Goal: Complete application form

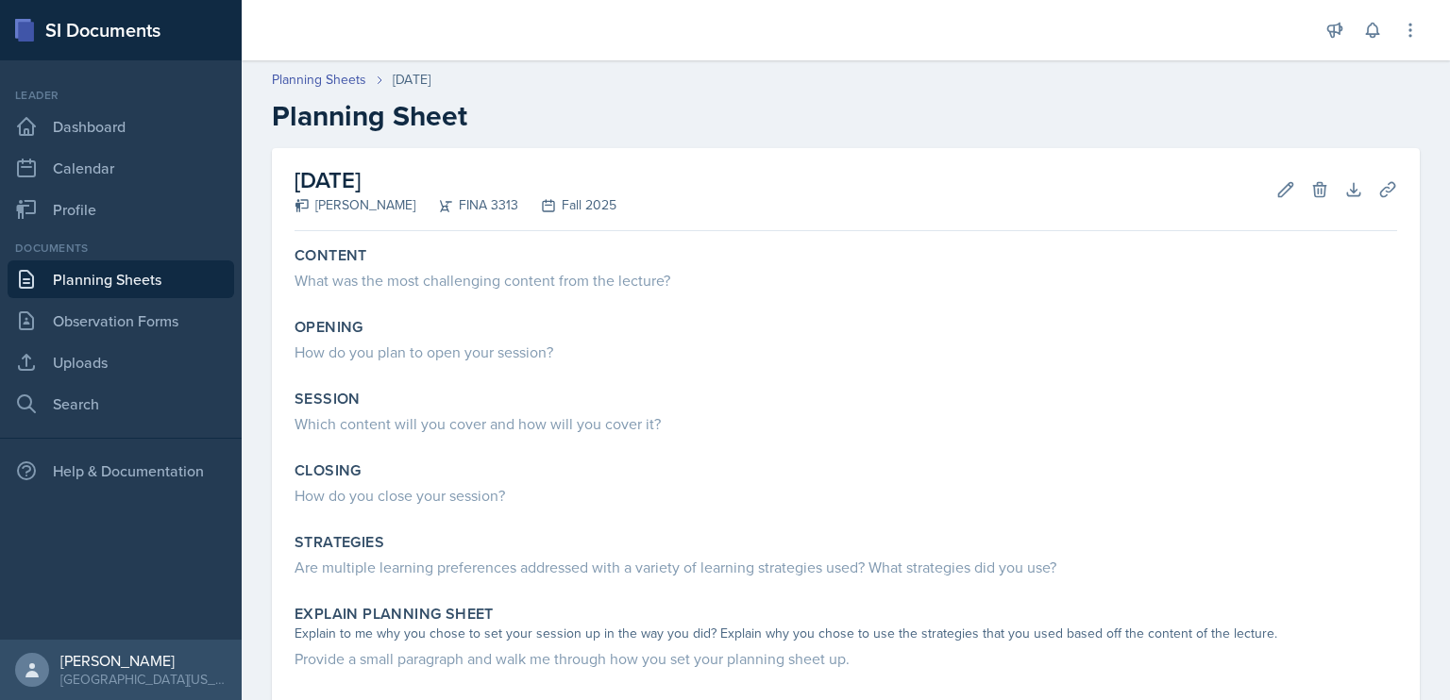
click at [466, 278] on div "What was the most challenging content from the lecture?" at bounding box center [845, 280] width 1102 height 23
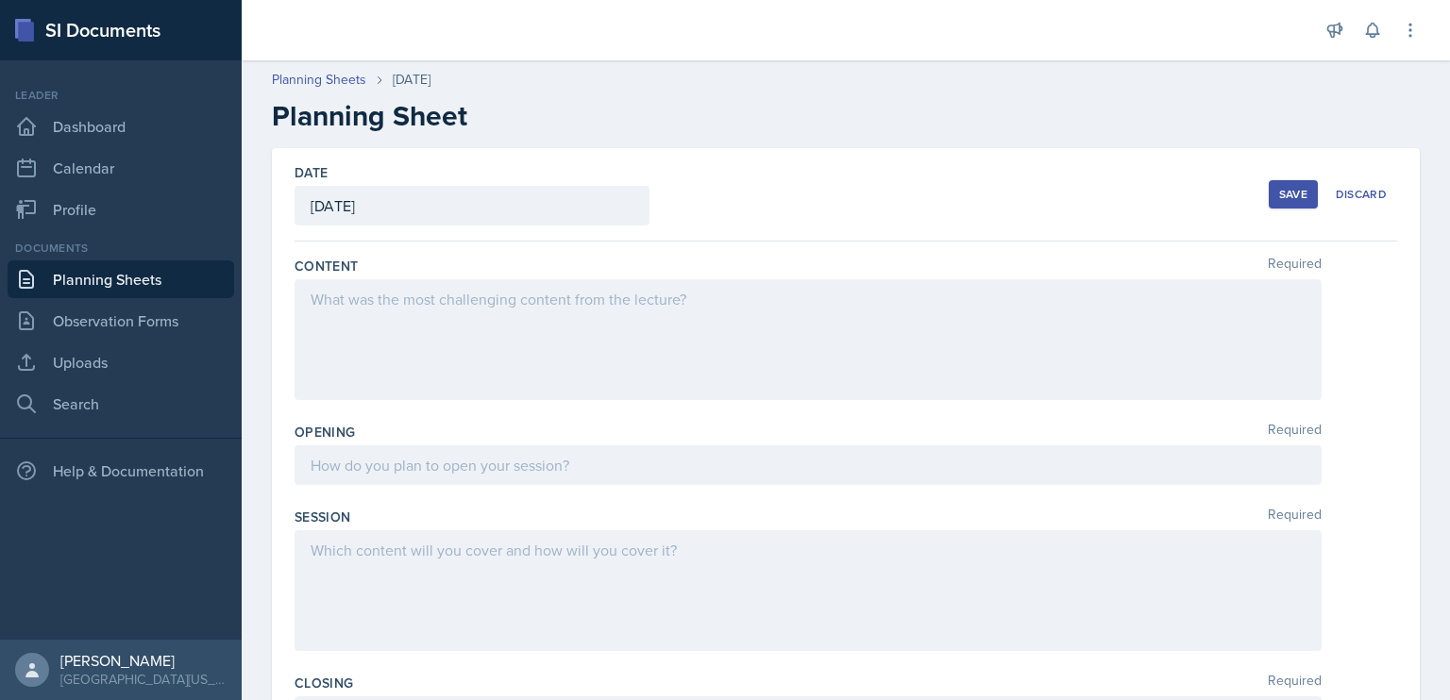
click at [475, 312] on div at bounding box center [807, 339] width 1027 height 121
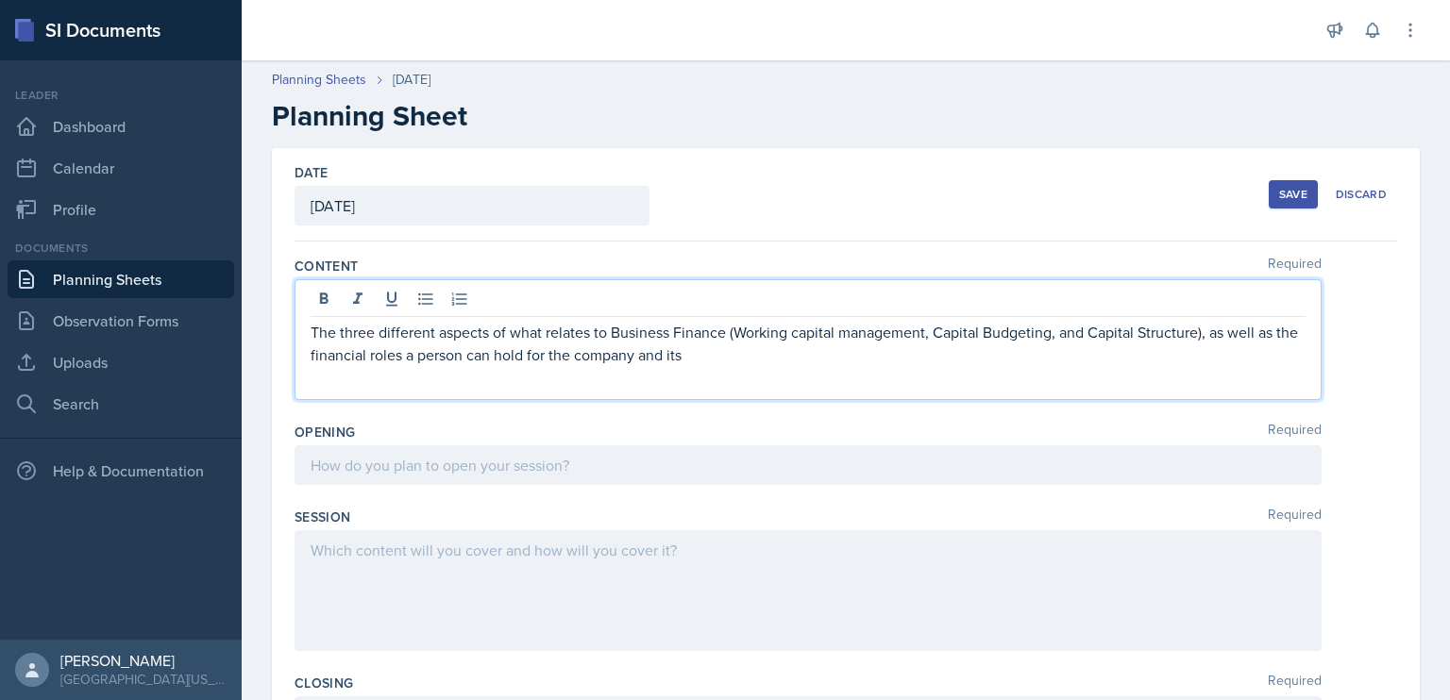
click at [800, 350] on p "The three different aspects of what relates to Business Finance (Working capita…" at bounding box center [808, 343] width 995 height 45
drag, startPoint x: 978, startPoint y: 358, endPoint x: 832, endPoint y: 345, distance: 146.8
click at [832, 345] on p "The three different aspects of what relates to Business Finance (Working capita…" at bounding box center [808, 343] width 995 height 45
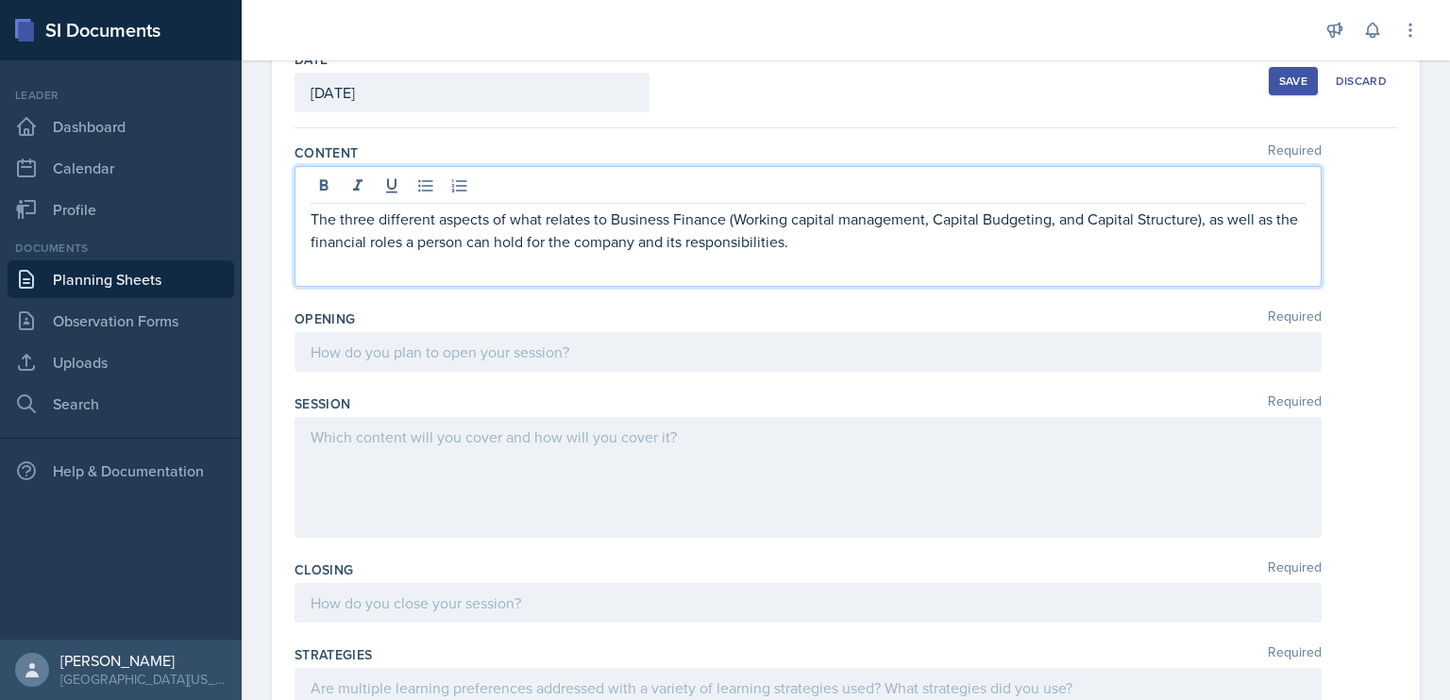
scroll to position [151, 0]
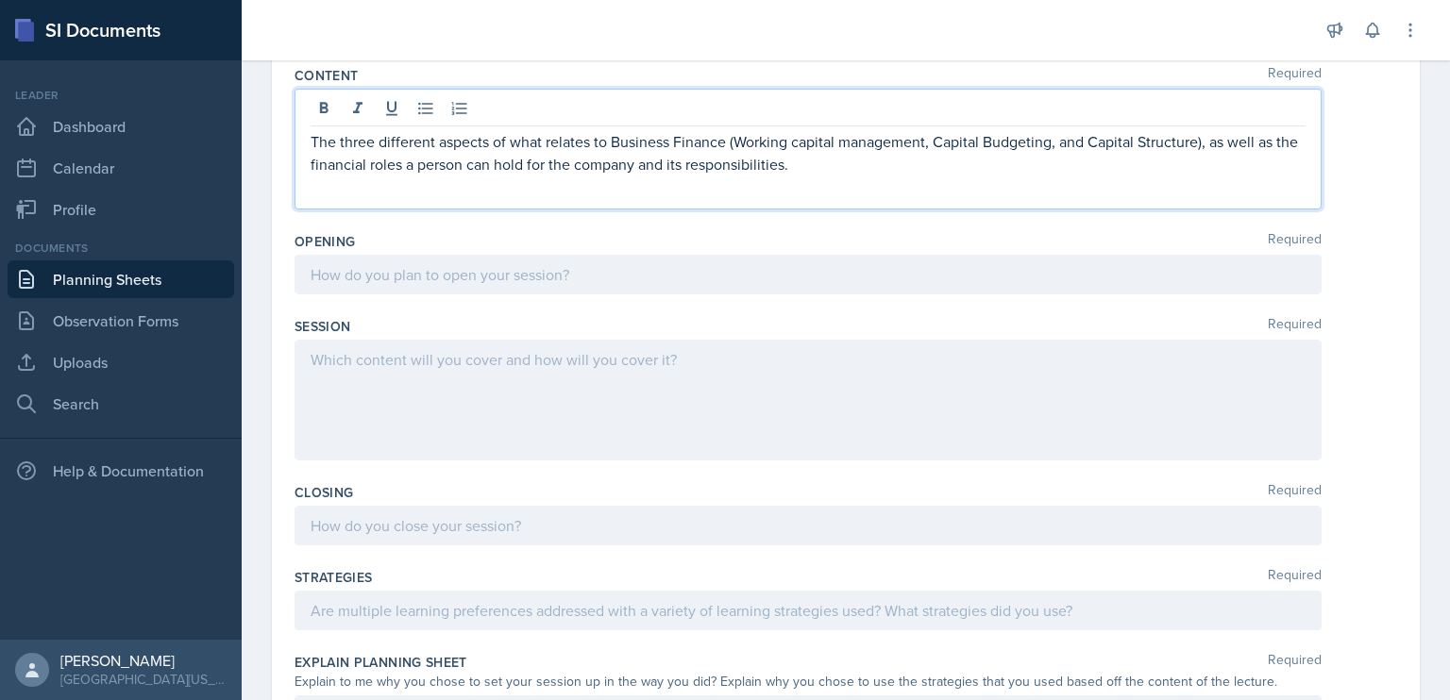
click at [539, 273] on p at bounding box center [808, 274] width 995 height 23
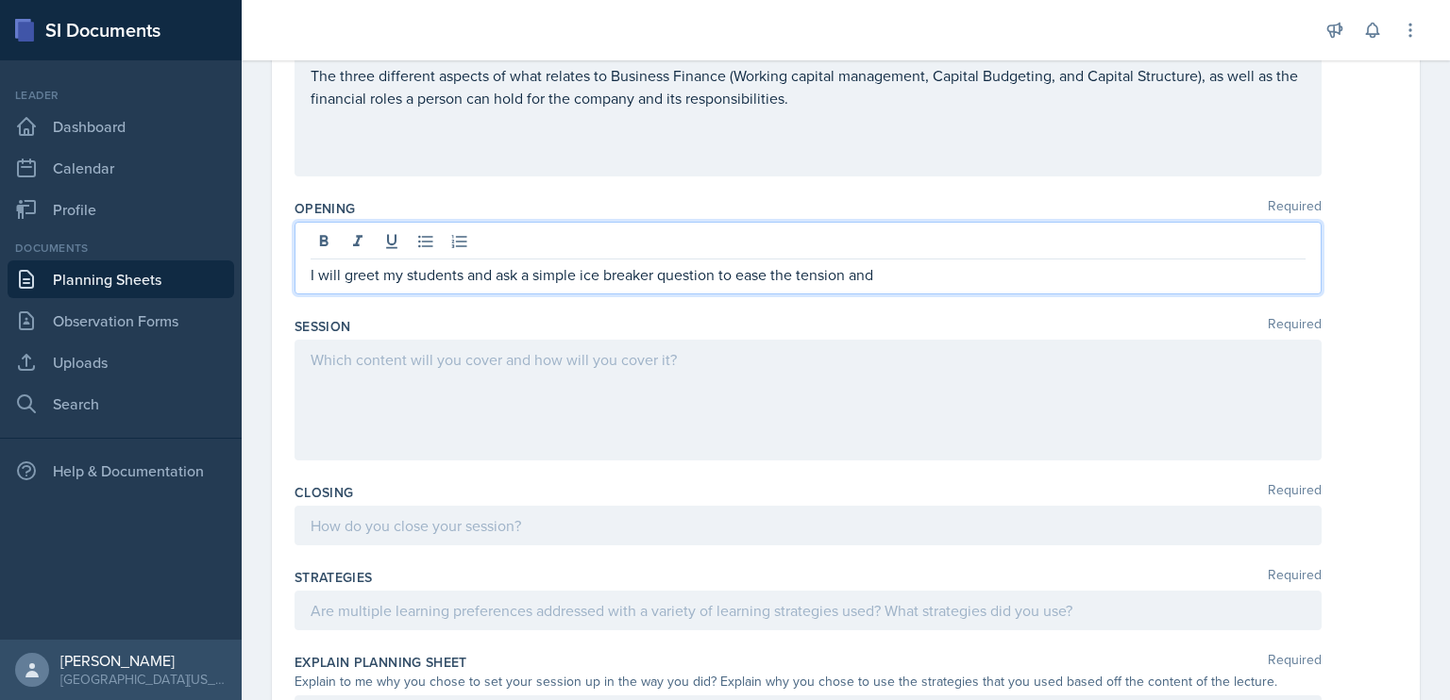
click at [605, 273] on p "I will greet my students and ask a simple ice breaker question to ease the tens…" at bounding box center [808, 274] width 995 height 23
click at [974, 283] on p "I will greet my students and ask a simple icebreaker question to ease the tensi…" at bounding box center [808, 274] width 995 height 23
click at [1202, 270] on p "I will greet my students and ask a simple icebreaker question to ease the tensi…" at bounding box center [808, 274] width 995 height 23
click at [774, 286] on p "I will greet my students and ask a simple icebreaker question to ease the tensi…" at bounding box center [808, 274] width 995 height 23
click at [310, 272] on div "I will greet my students and ask a simple icebreaker question to ease the tensi…" at bounding box center [807, 258] width 1027 height 73
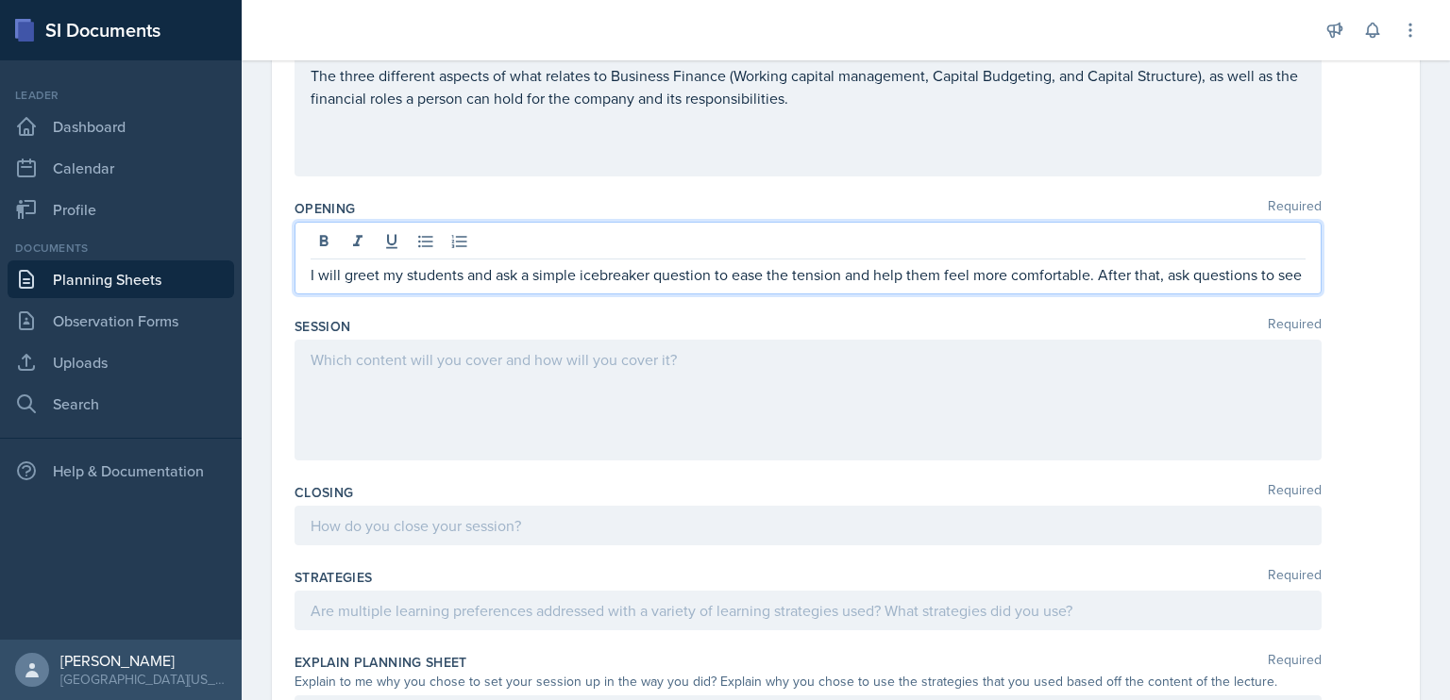
click at [312, 274] on p "I will greet my students and ask a simple icebreaker question to ease the tensi…" at bounding box center [808, 274] width 995 height 23
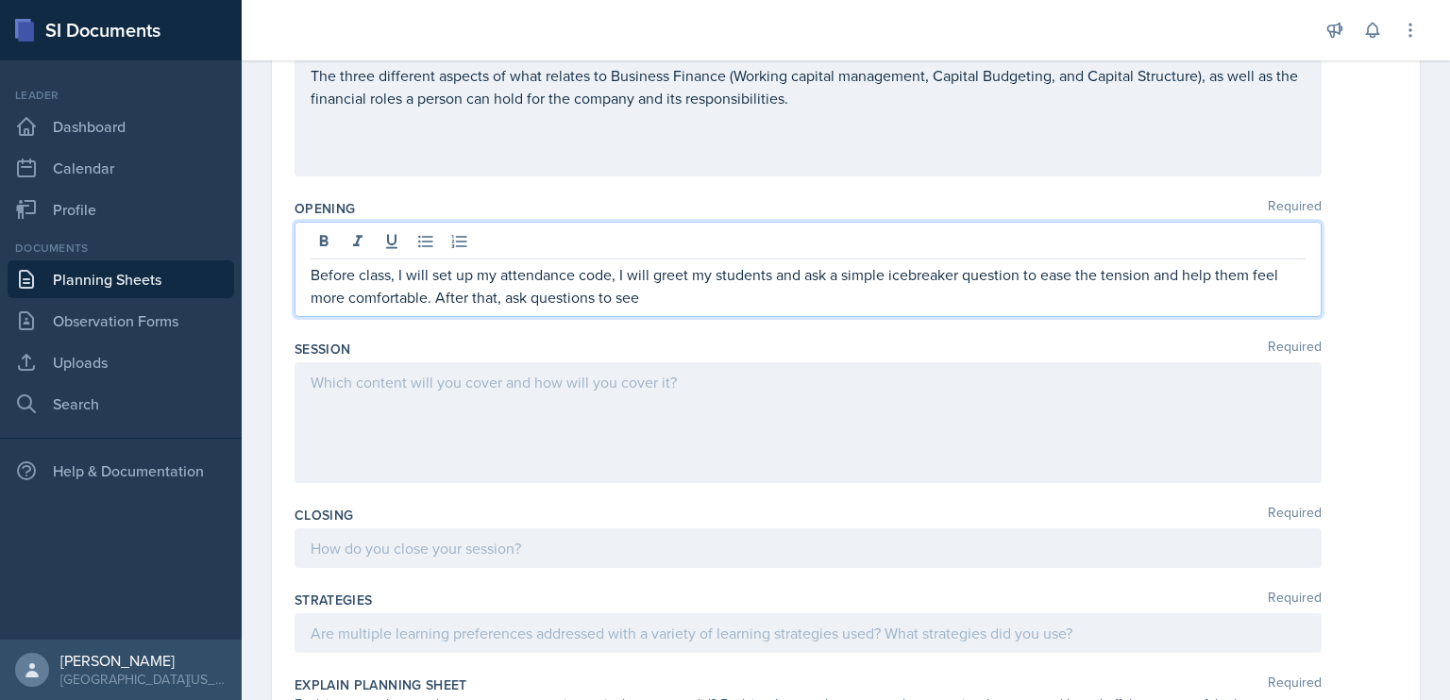
click at [708, 300] on p "Before class, I will set up my attendance code, I will greet my students and as…" at bounding box center [808, 285] width 995 height 45
click at [692, 299] on p "Before class, I will set up my attendance code, and I will greet my students an…" at bounding box center [808, 285] width 995 height 45
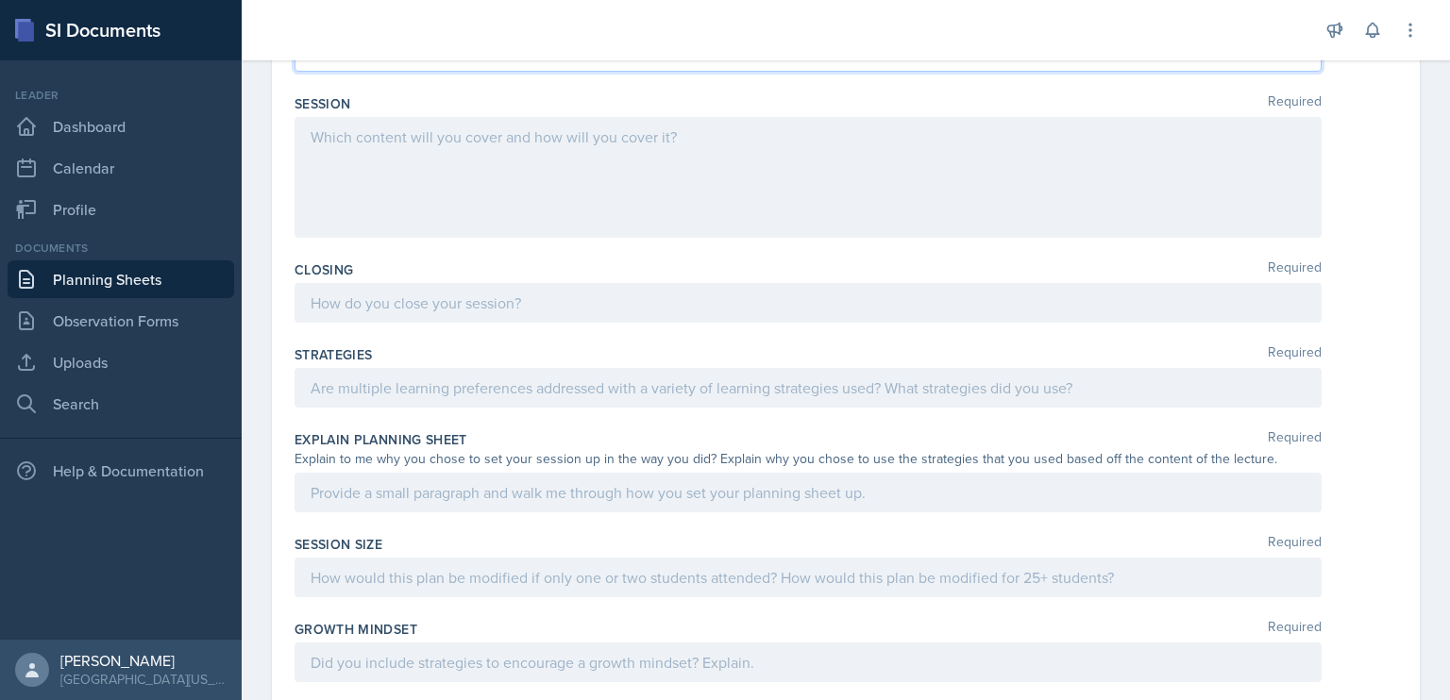
scroll to position [714, 0]
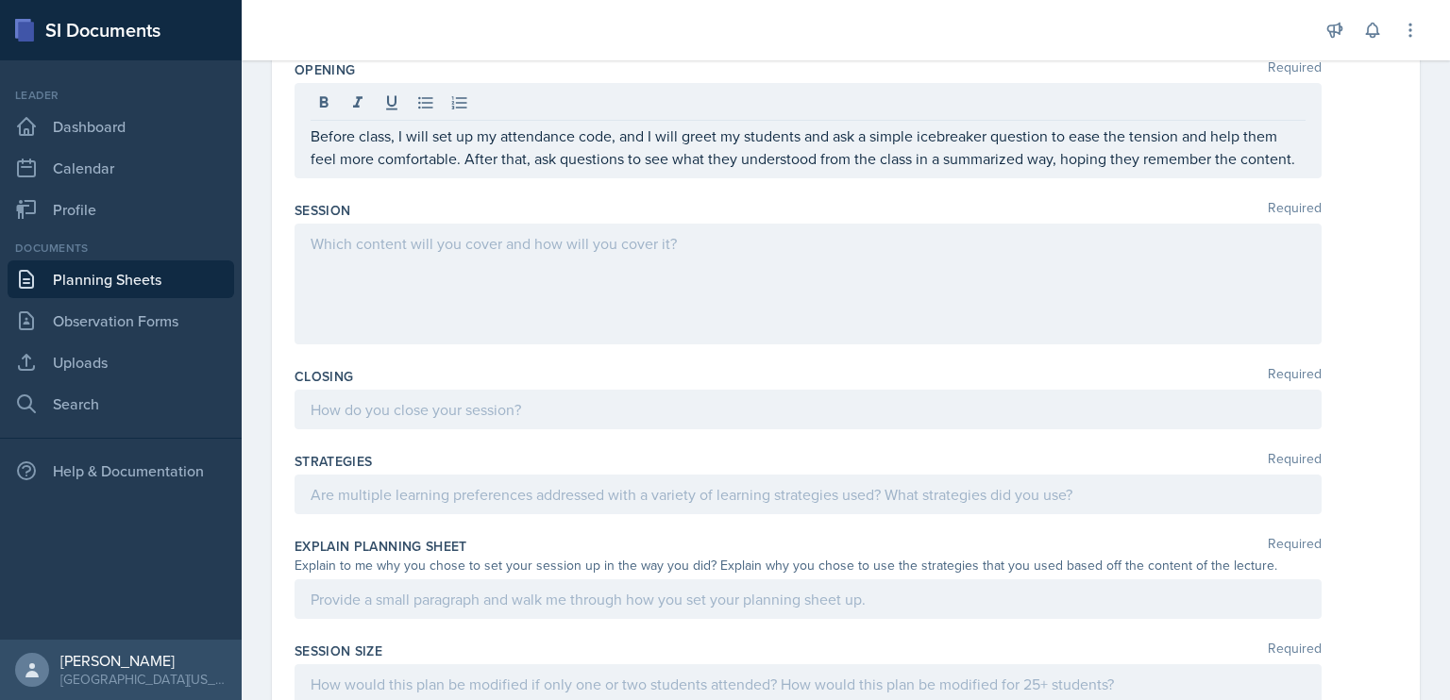
click at [571, 276] on div at bounding box center [807, 284] width 1027 height 121
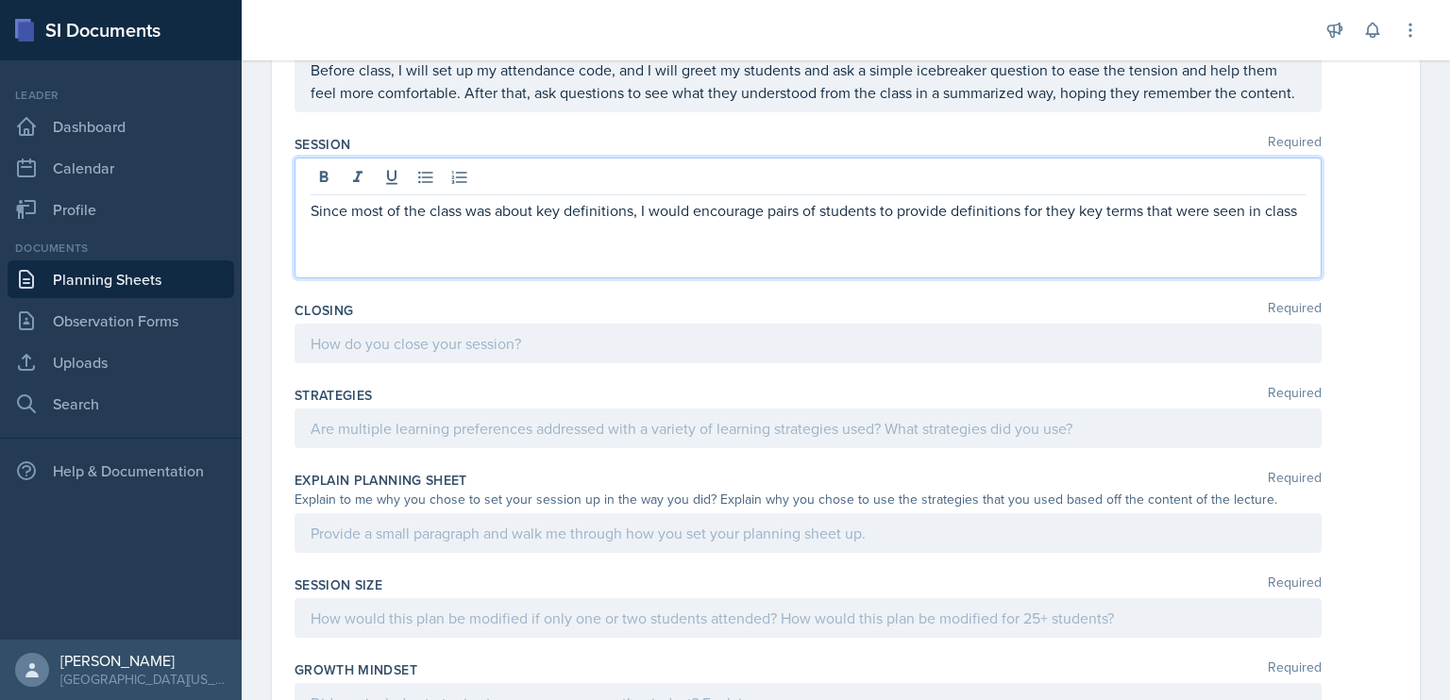
click at [1074, 222] on p "Since most of the class was about key definitions, I would encourage pairs of s…" at bounding box center [808, 210] width 995 height 23
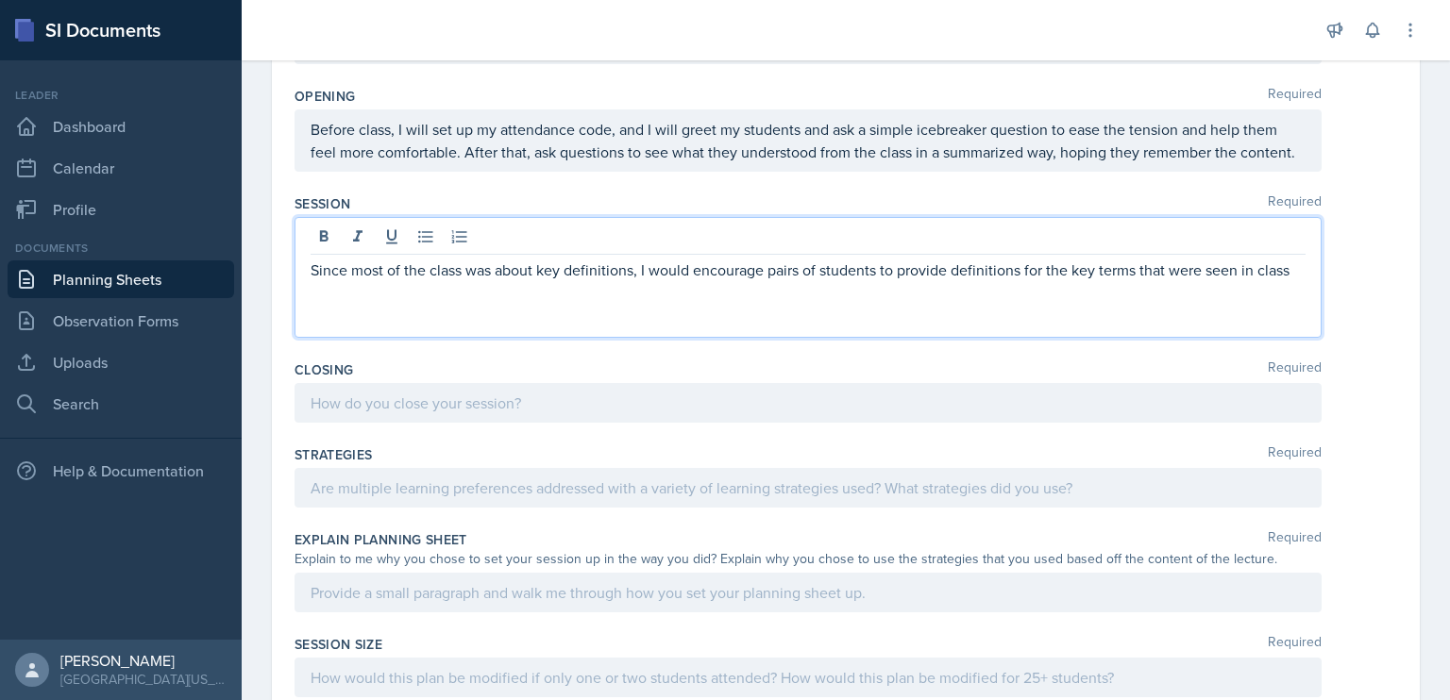
scroll to position [332, 0]
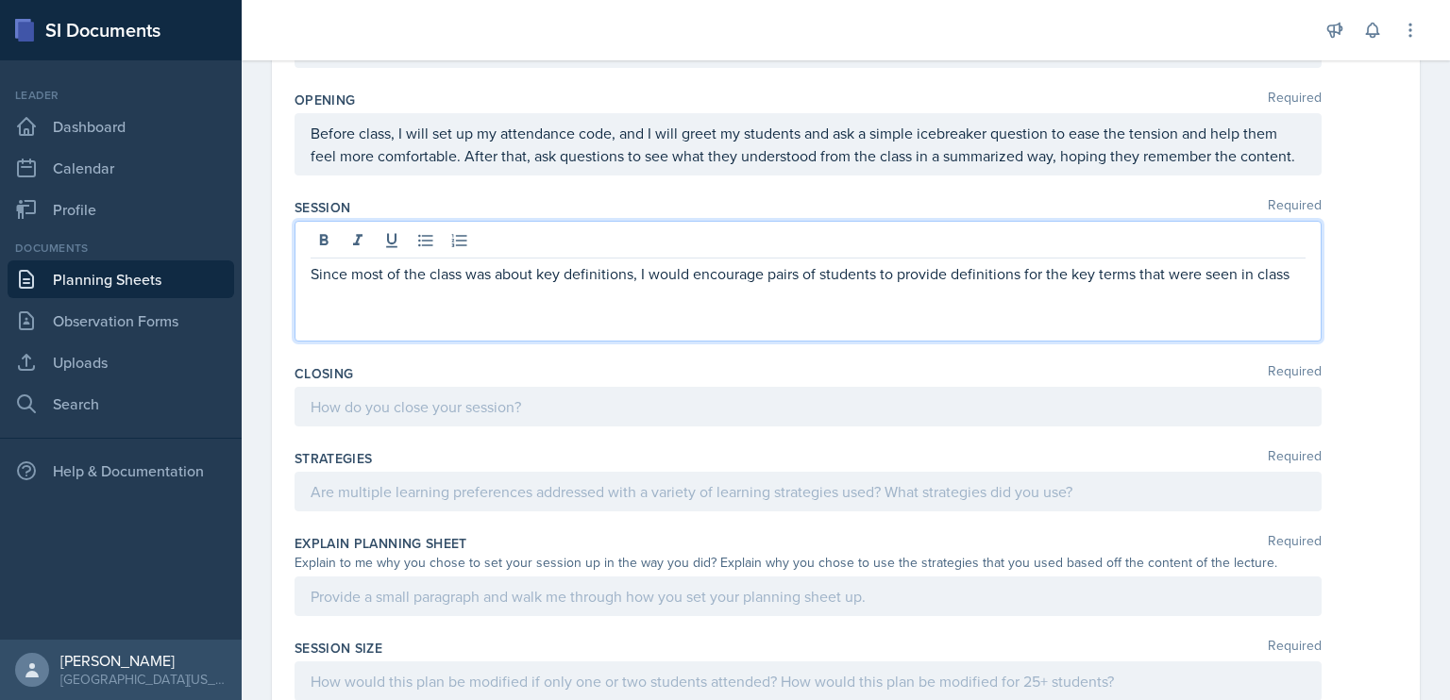
click at [632, 285] on p "Since most of the class was about key definitions, I would encourage pairs of s…" at bounding box center [808, 273] width 995 height 23
click at [1081, 306] on p "Since most of the class was about key definitions, after the opening, as more a…" at bounding box center [808, 284] width 995 height 45
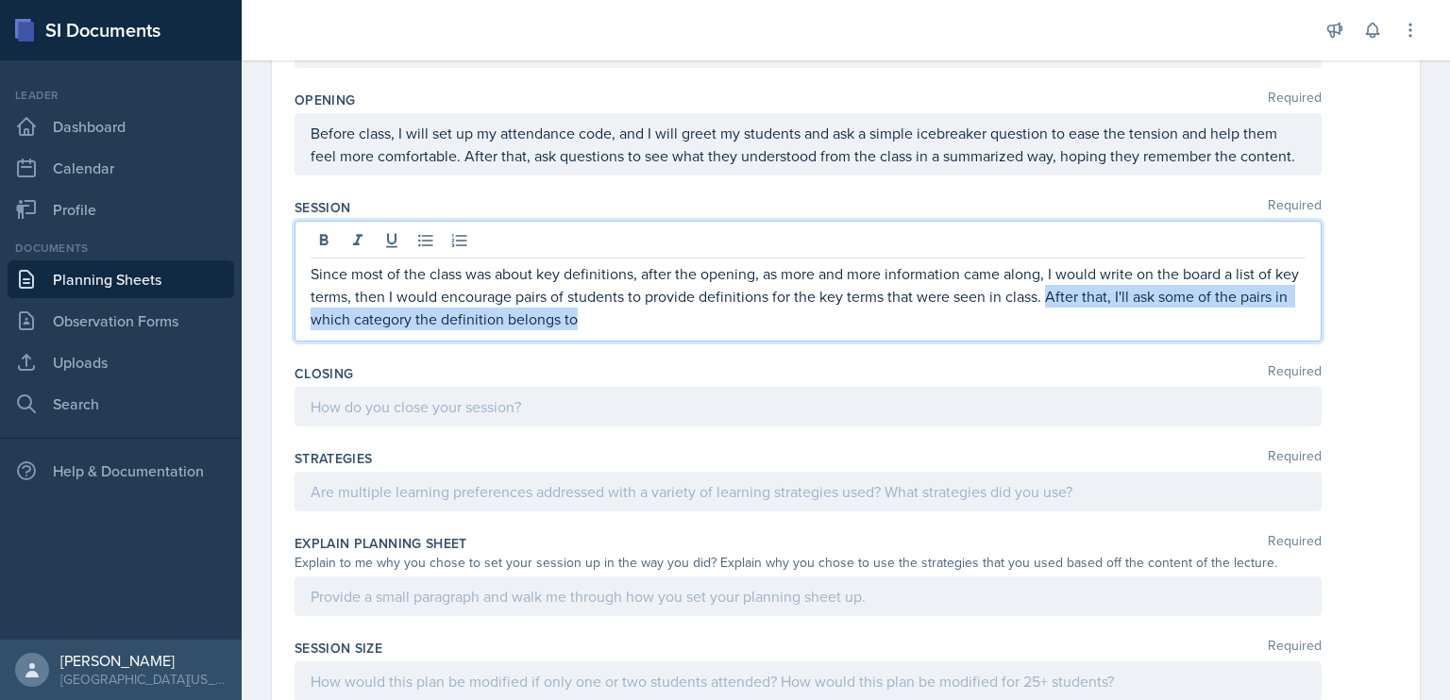
drag, startPoint x: 1023, startPoint y: 341, endPoint x: 1076, endPoint y: 323, distance: 55.8
click at [1076, 323] on p "Since most of the class was about key definitions, after the opening, as more a…" at bounding box center [808, 296] width 995 height 68
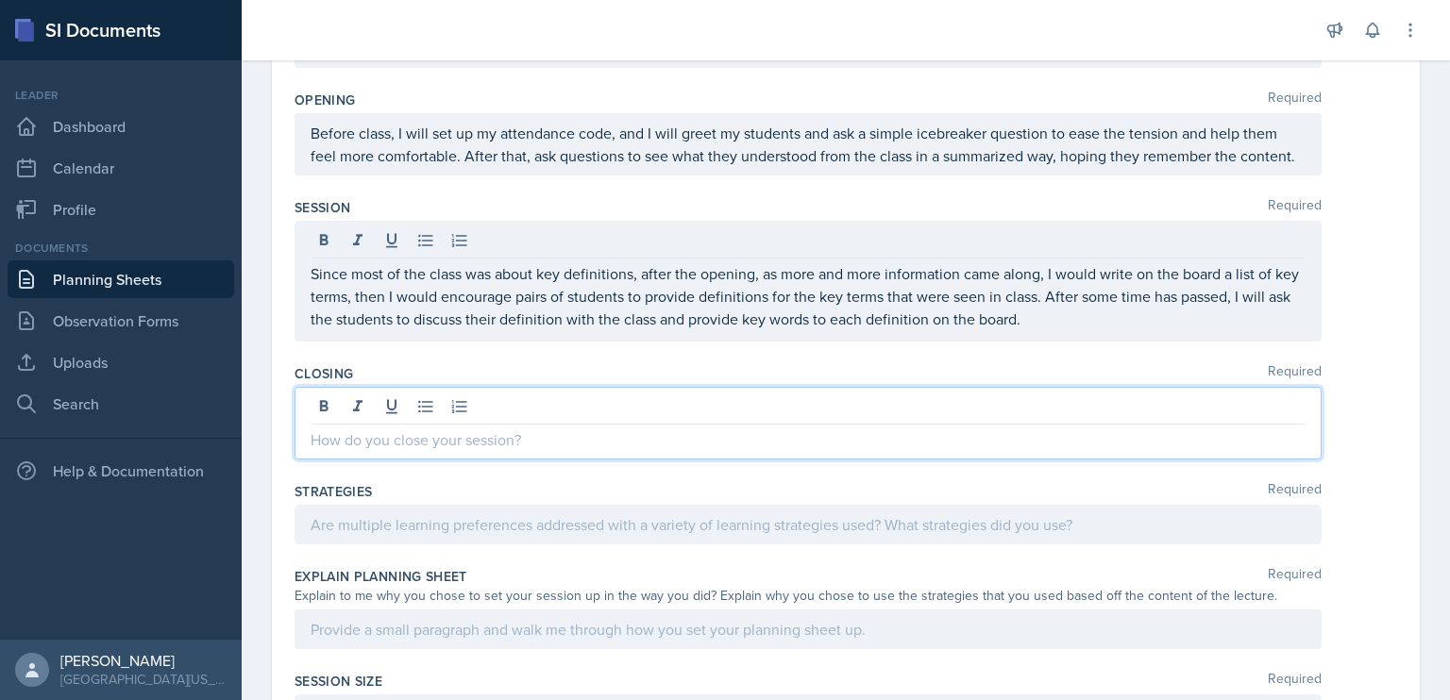
click at [637, 425] on div at bounding box center [807, 423] width 1027 height 73
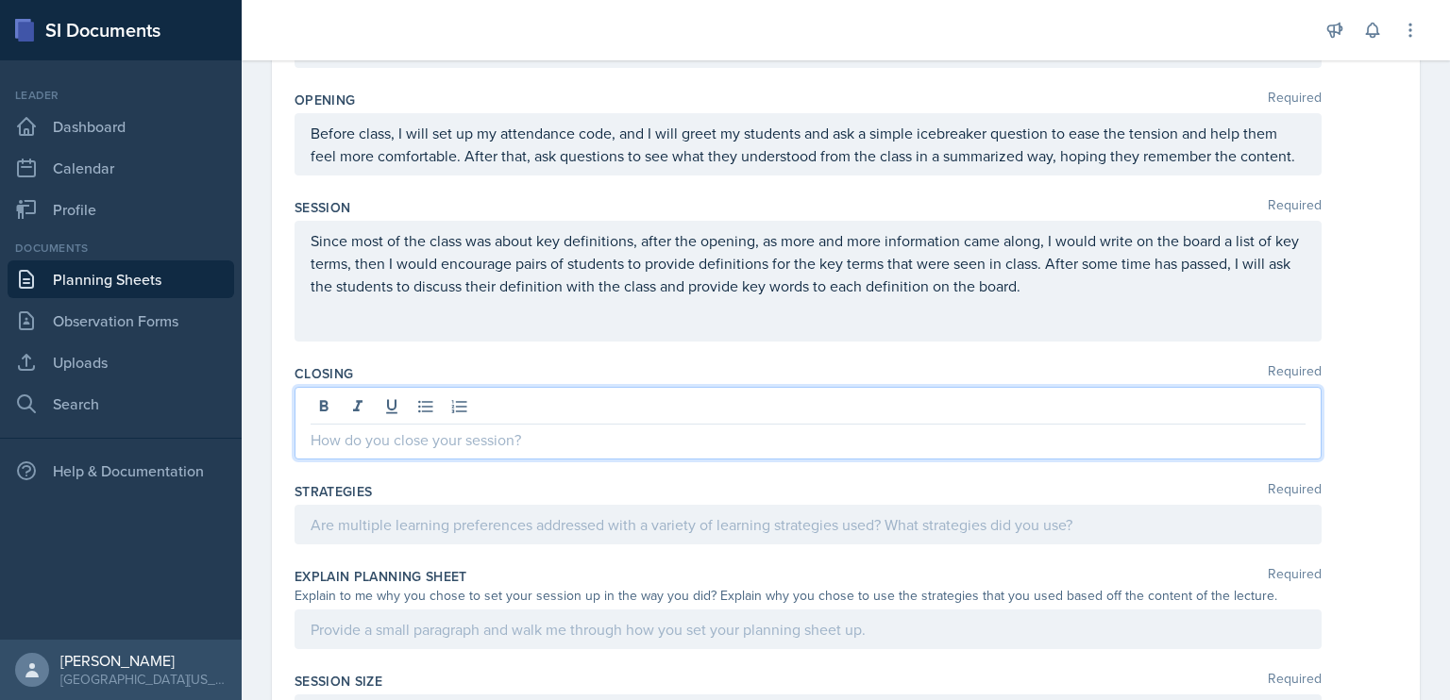
scroll to position [365, 0]
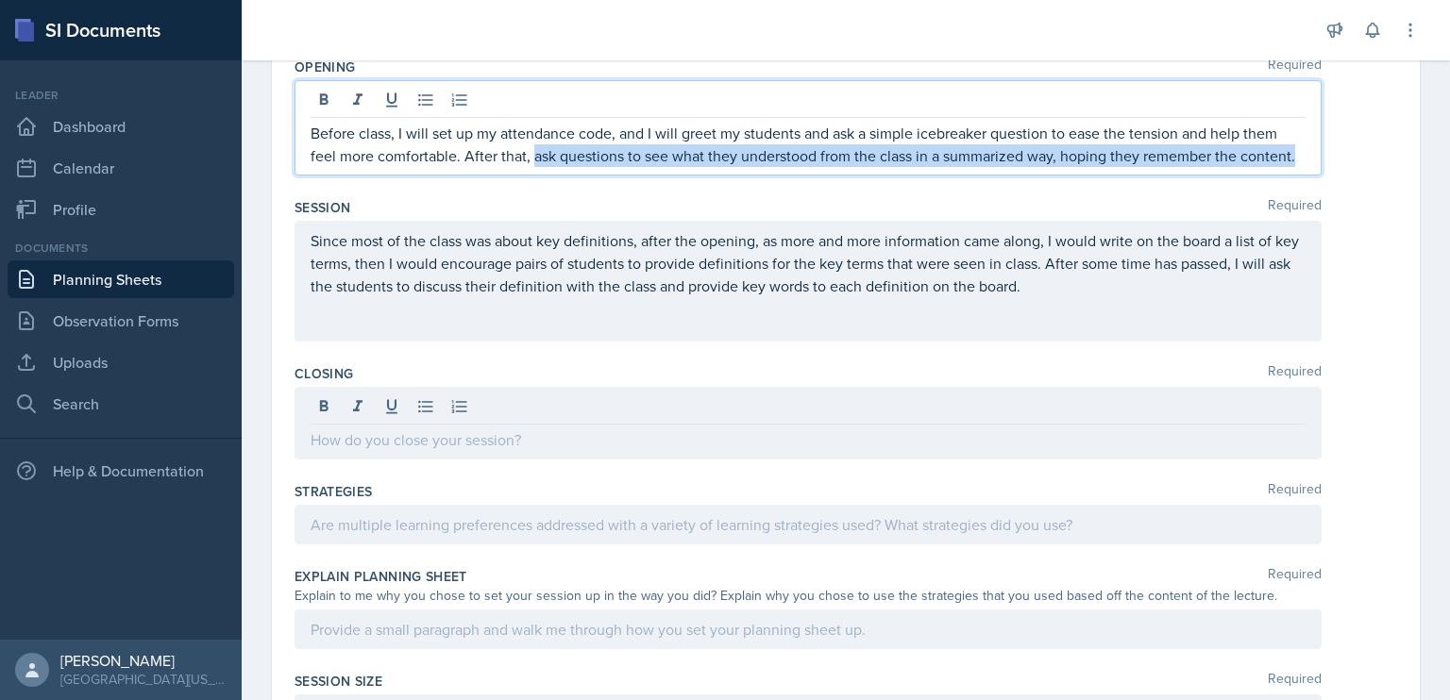
drag, startPoint x: 542, startPoint y: 177, endPoint x: 532, endPoint y: 154, distance: 25.4
click at [532, 154] on p "Before class, I will set up my attendance code, and I will greet my students an…" at bounding box center [808, 144] width 995 height 45
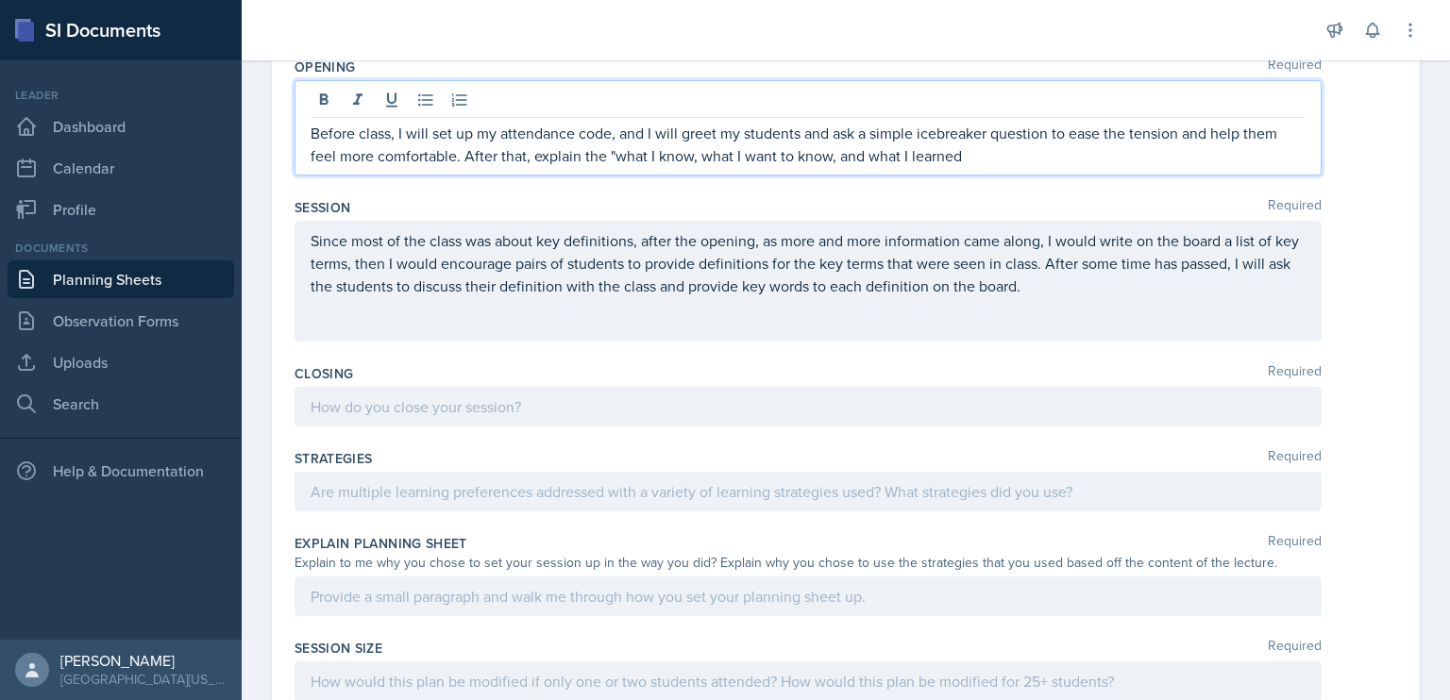
click at [985, 149] on p "Before class, I will set up my attendance code, and I will greet my students an…" at bounding box center [808, 144] width 995 height 45
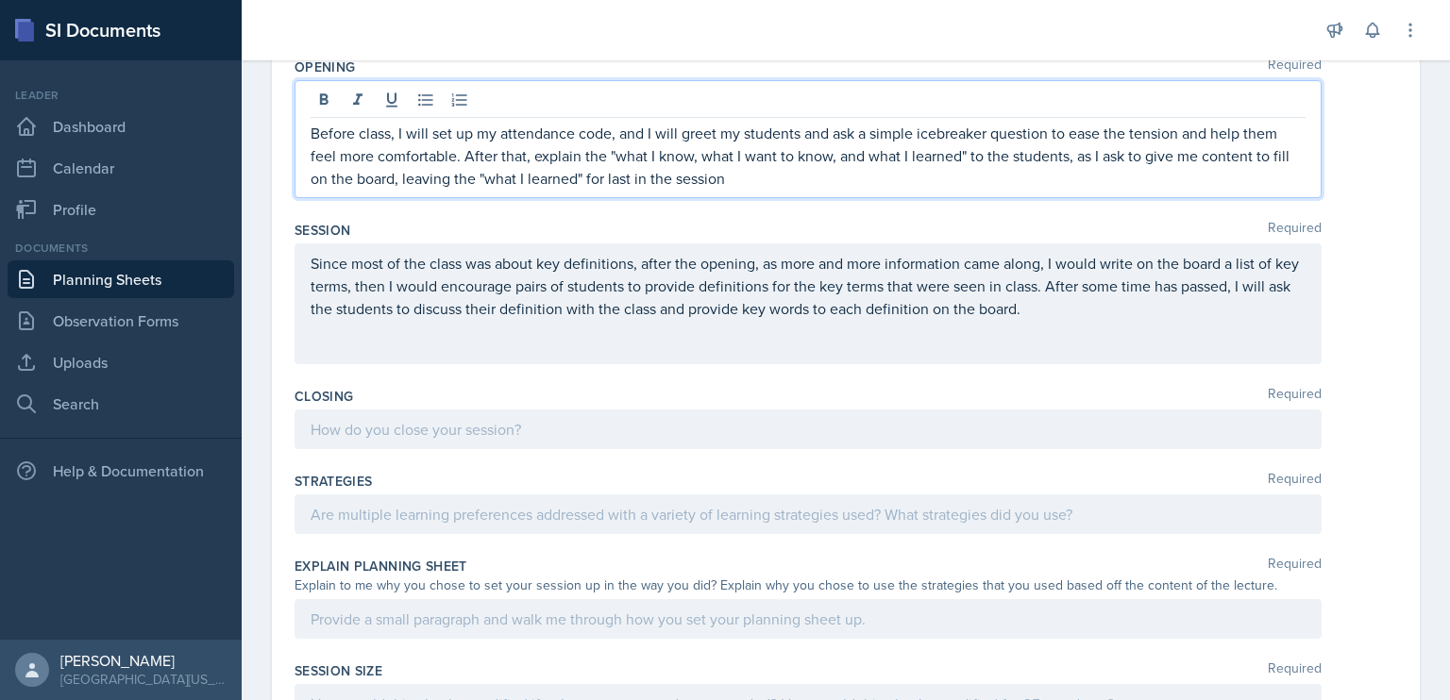
click at [398, 445] on div at bounding box center [807, 430] width 1027 height 40
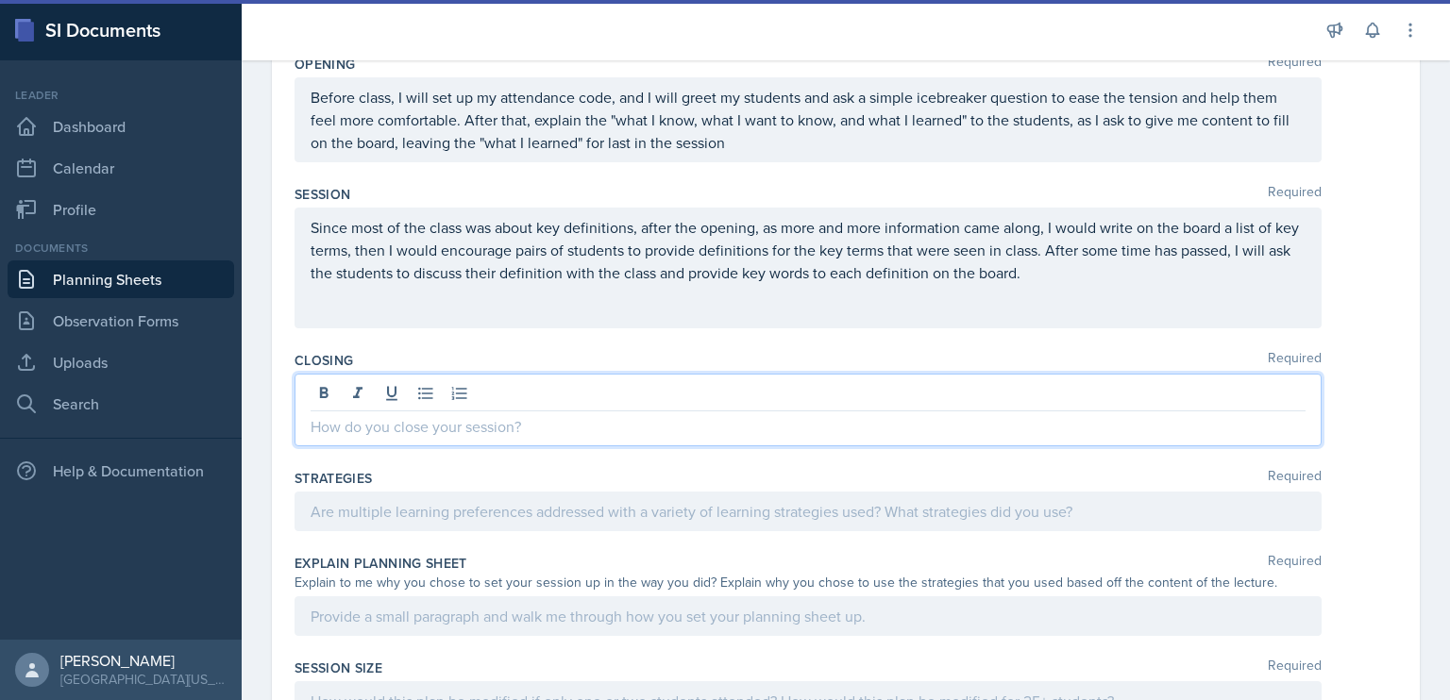
scroll to position [361, 0]
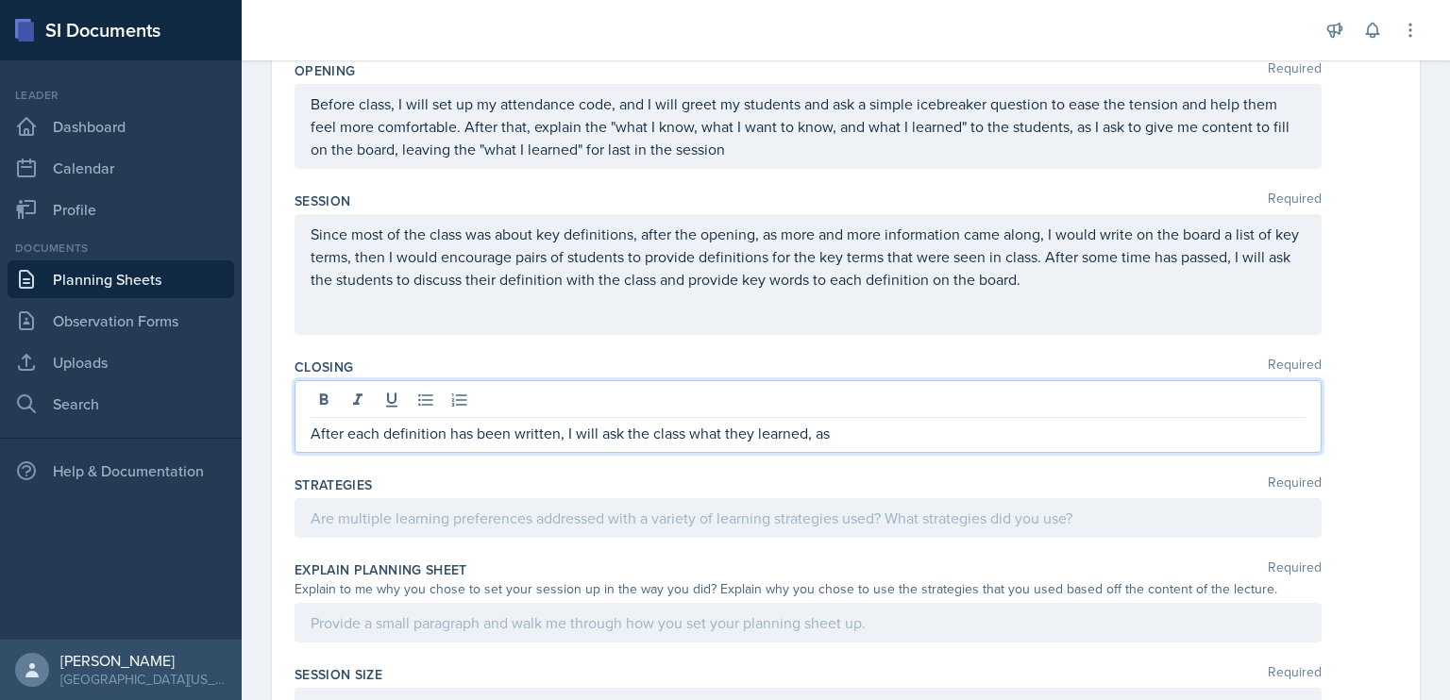
click at [880, 429] on p "After each definition has been written, I will ask the class what they learned,…" at bounding box center [808, 433] width 995 height 23
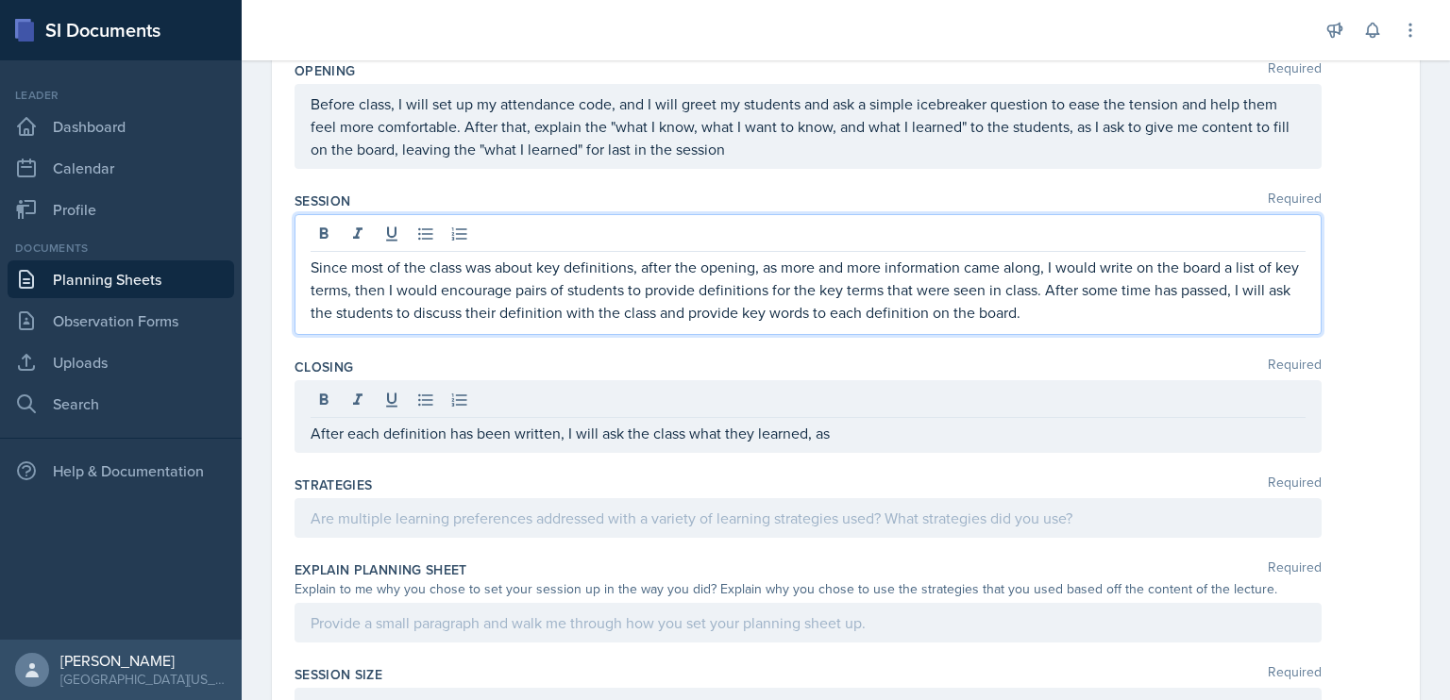
click at [1086, 282] on p "Since most of the class was about key definitions, after the opening, as more a…" at bounding box center [808, 290] width 995 height 68
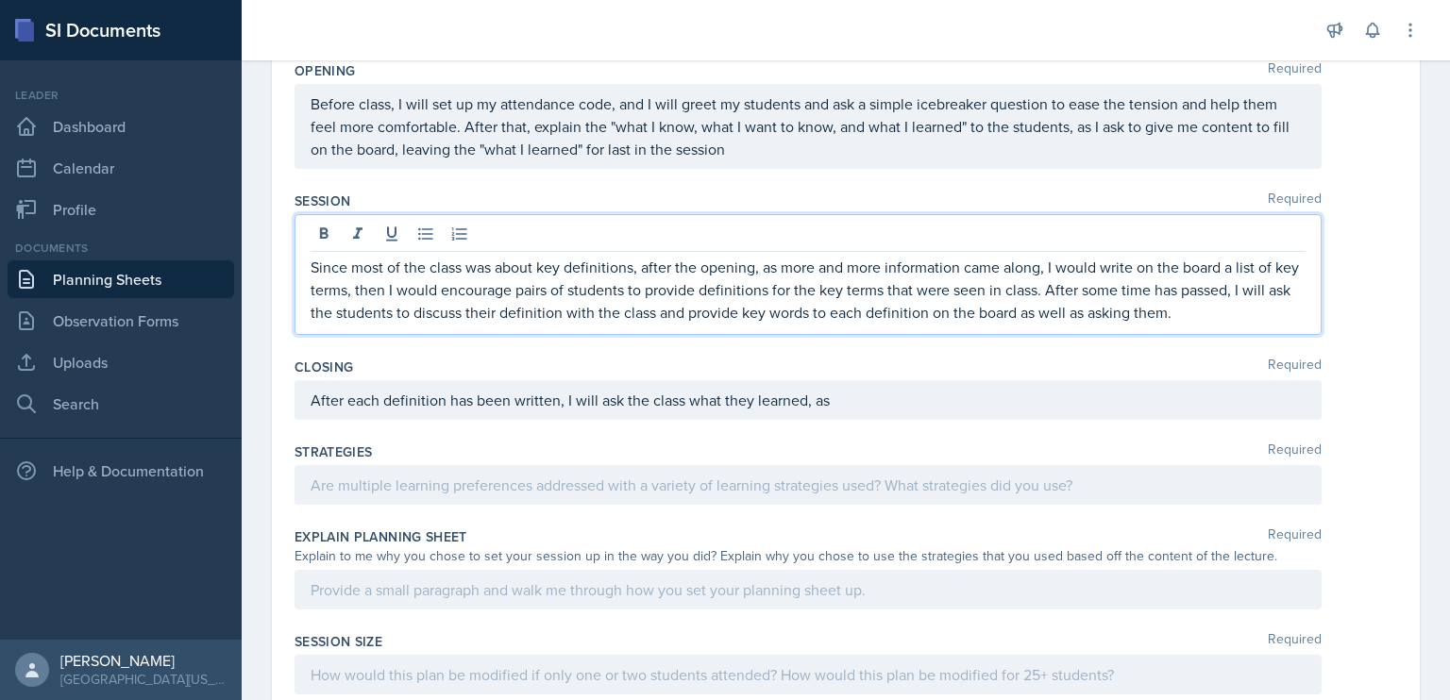
click at [1221, 315] on p "Since most of the class was about key definitions, after the opening, as more a…" at bounding box center [808, 290] width 995 height 68
click at [1201, 315] on p "Since most of the class was about key definitions, after the opening, as more a…" at bounding box center [808, 290] width 995 height 68
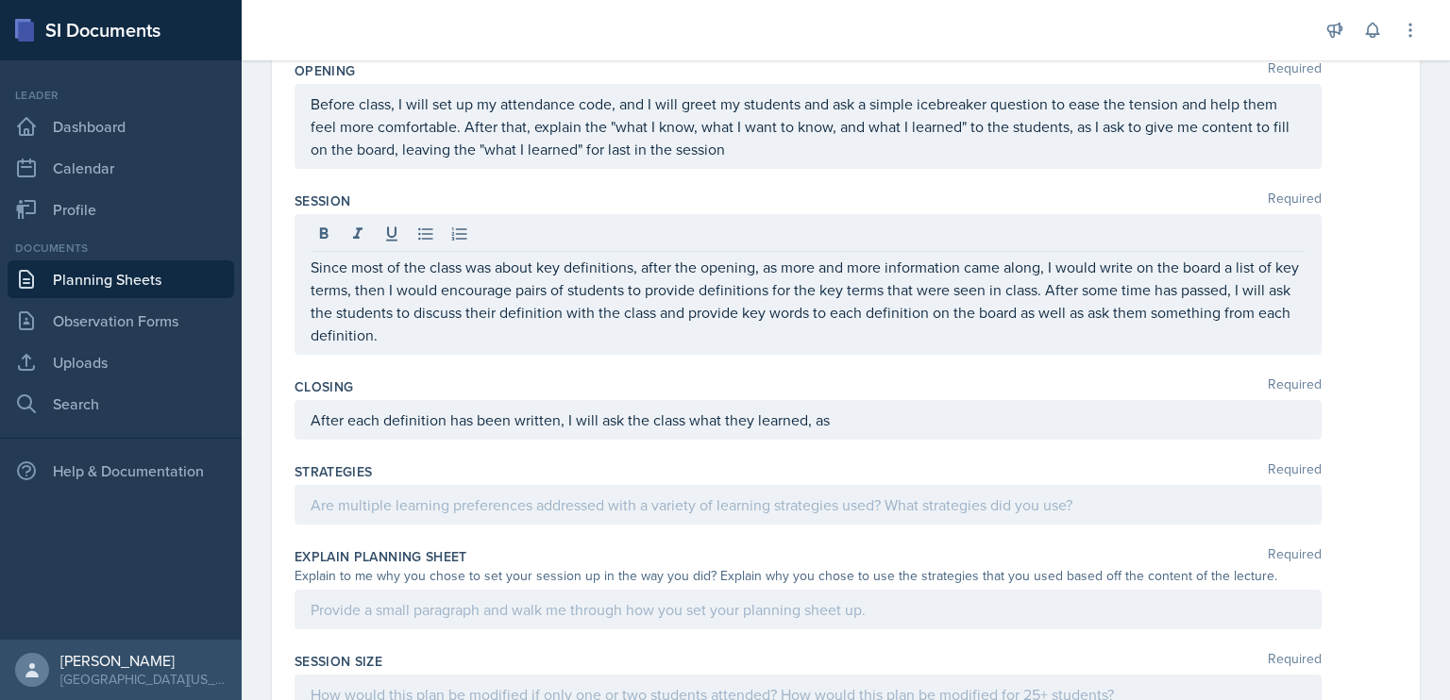
click at [925, 403] on div "After each definition has been written, I will ask the class what they learned,…" at bounding box center [807, 420] width 1027 height 40
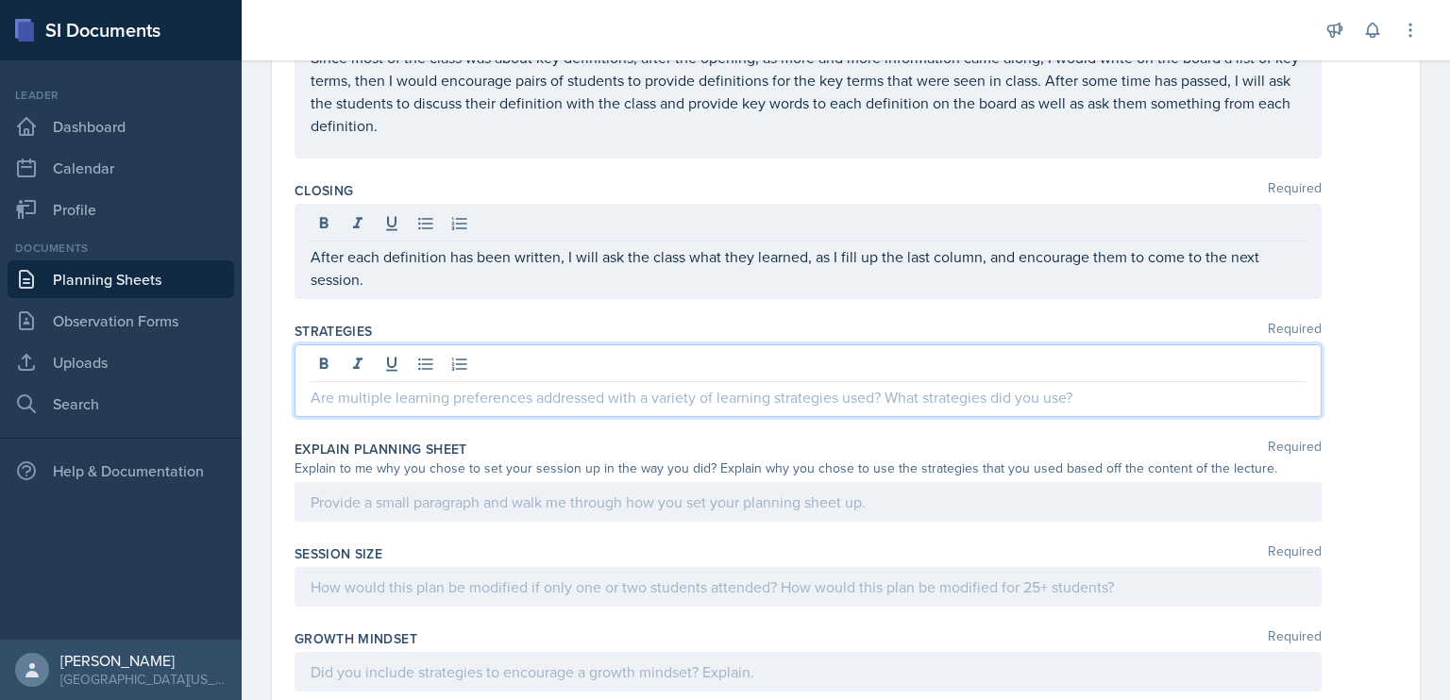
click at [613, 386] on p at bounding box center [808, 397] width 995 height 23
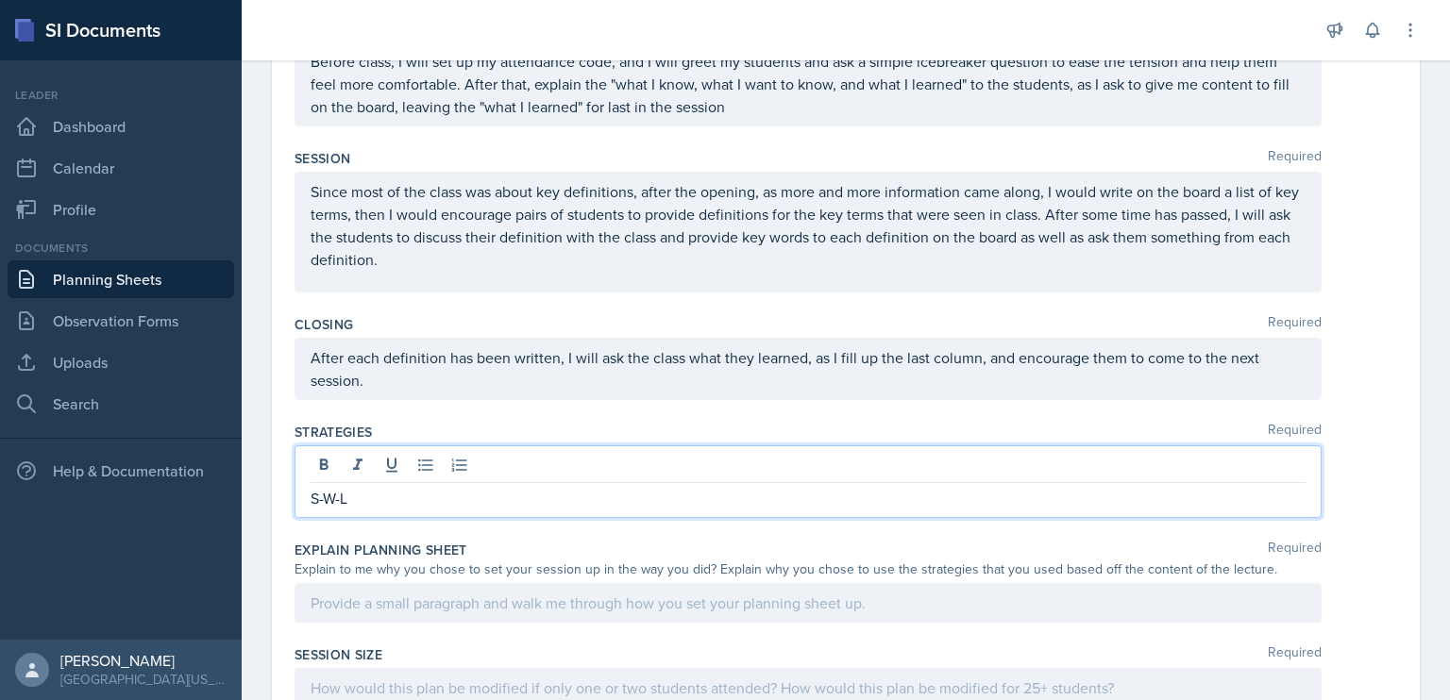
scroll to position [402, 0]
click at [981, 358] on p "After each definition has been written, I will ask the class what they learned,…" at bounding box center [808, 370] width 995 height 45
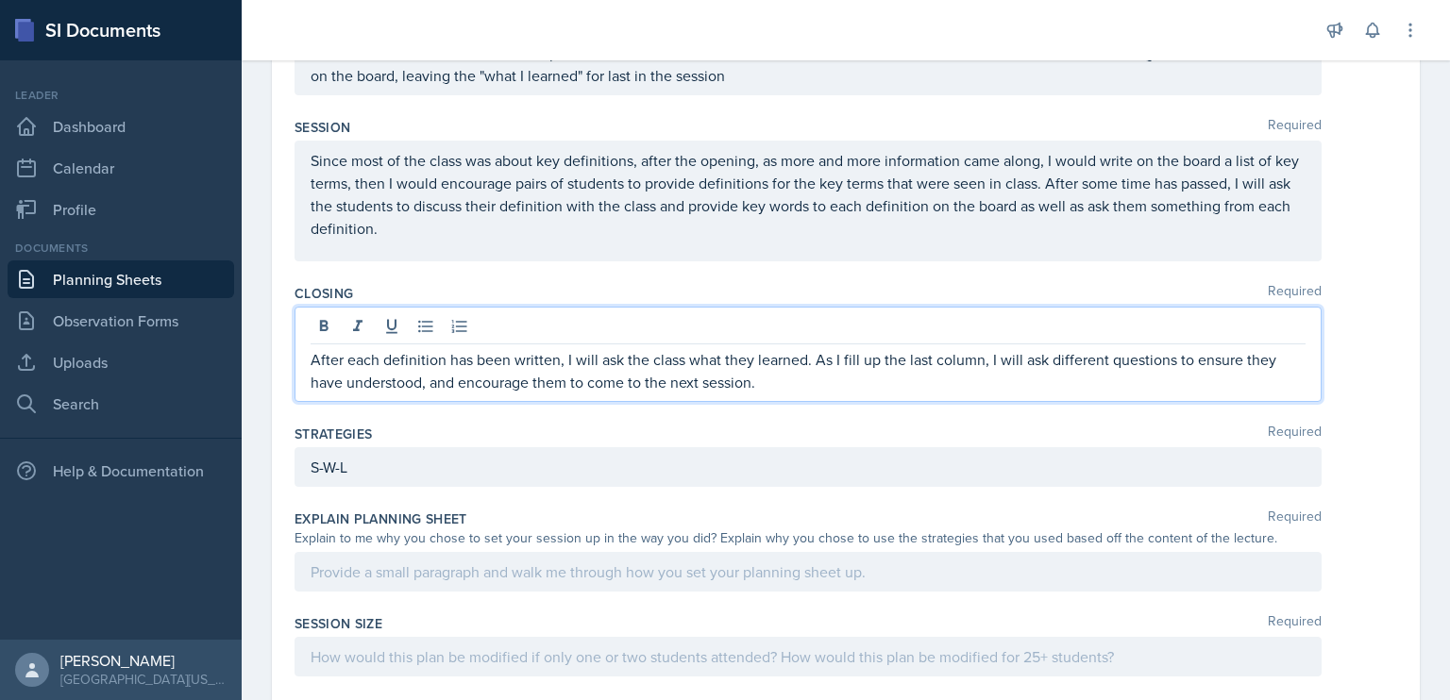
click at [638, 466] on div "S-W-L" at bounding box center [807, 467] width 1027 height 40
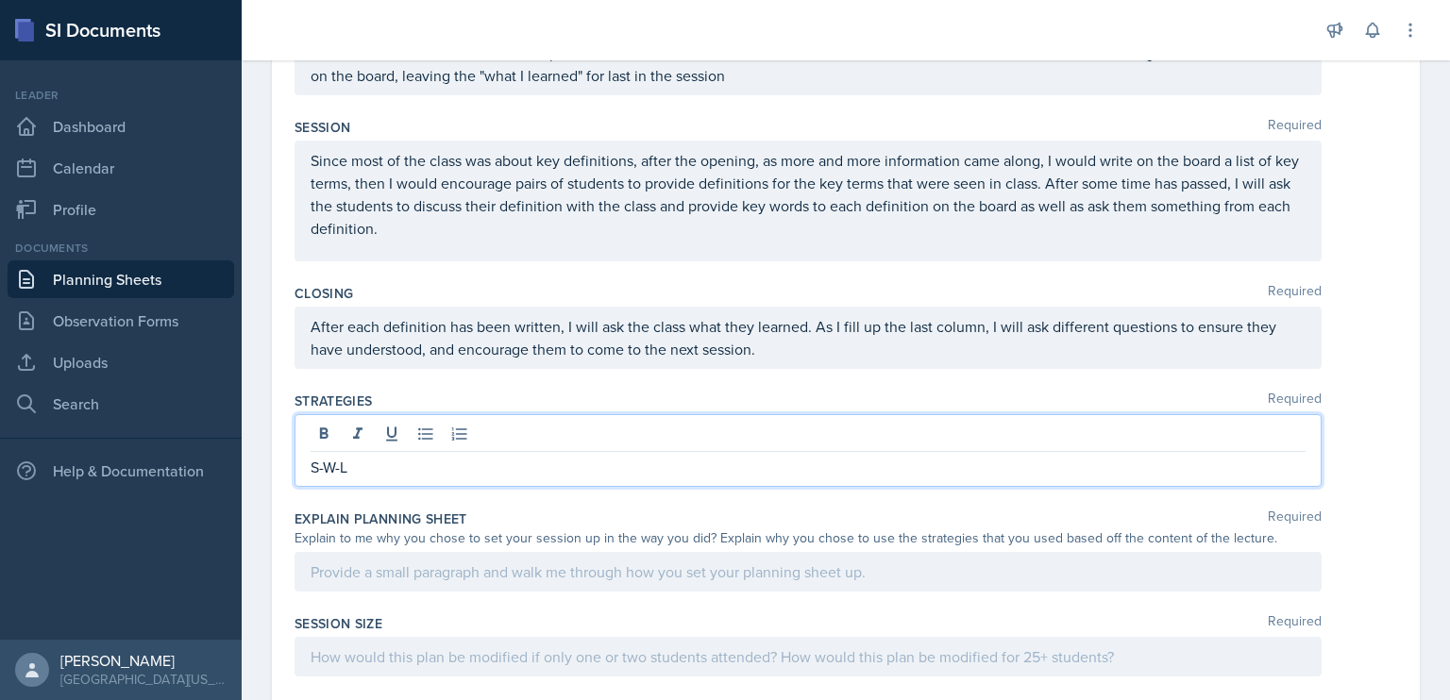
scroll to position [403, 0]
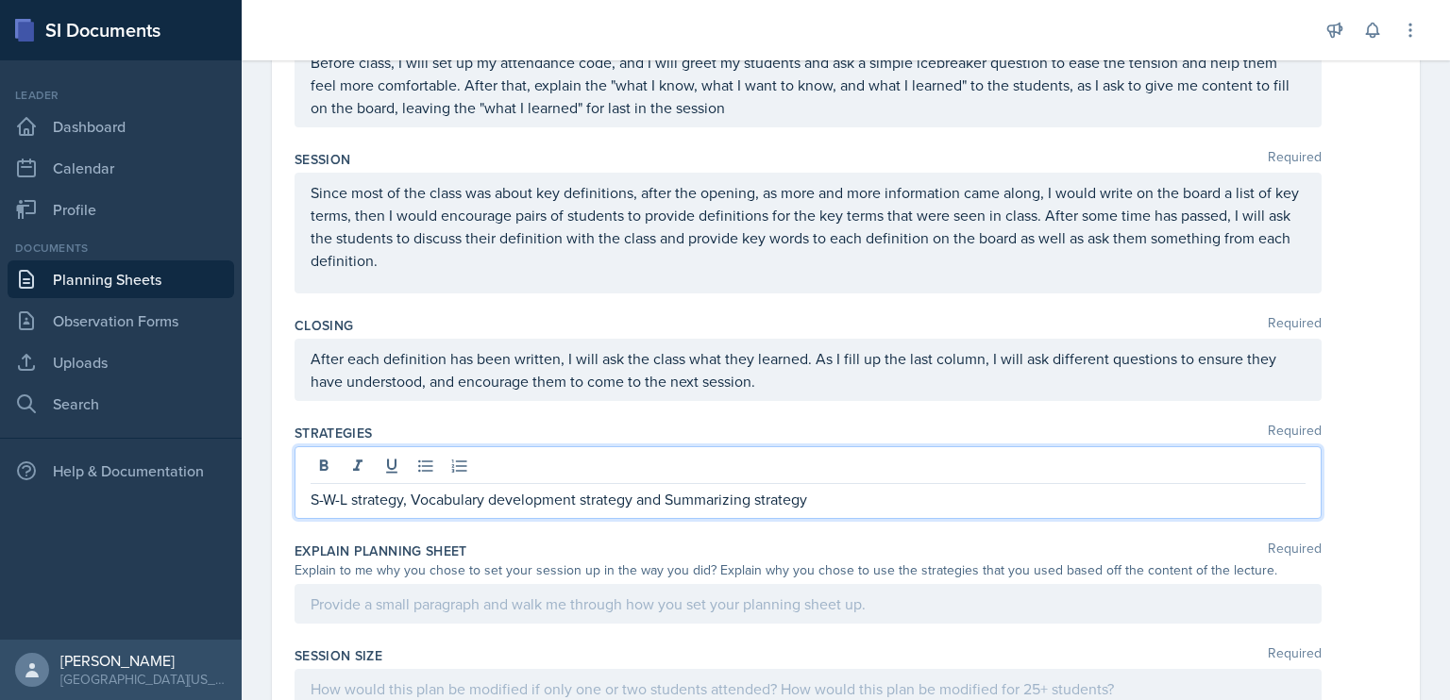
click at [638, 496] on p "S-W-L strategy, Vocabulary development strategy and Summarizing strategy" at bounding box center [808, 499] width 995 height 23
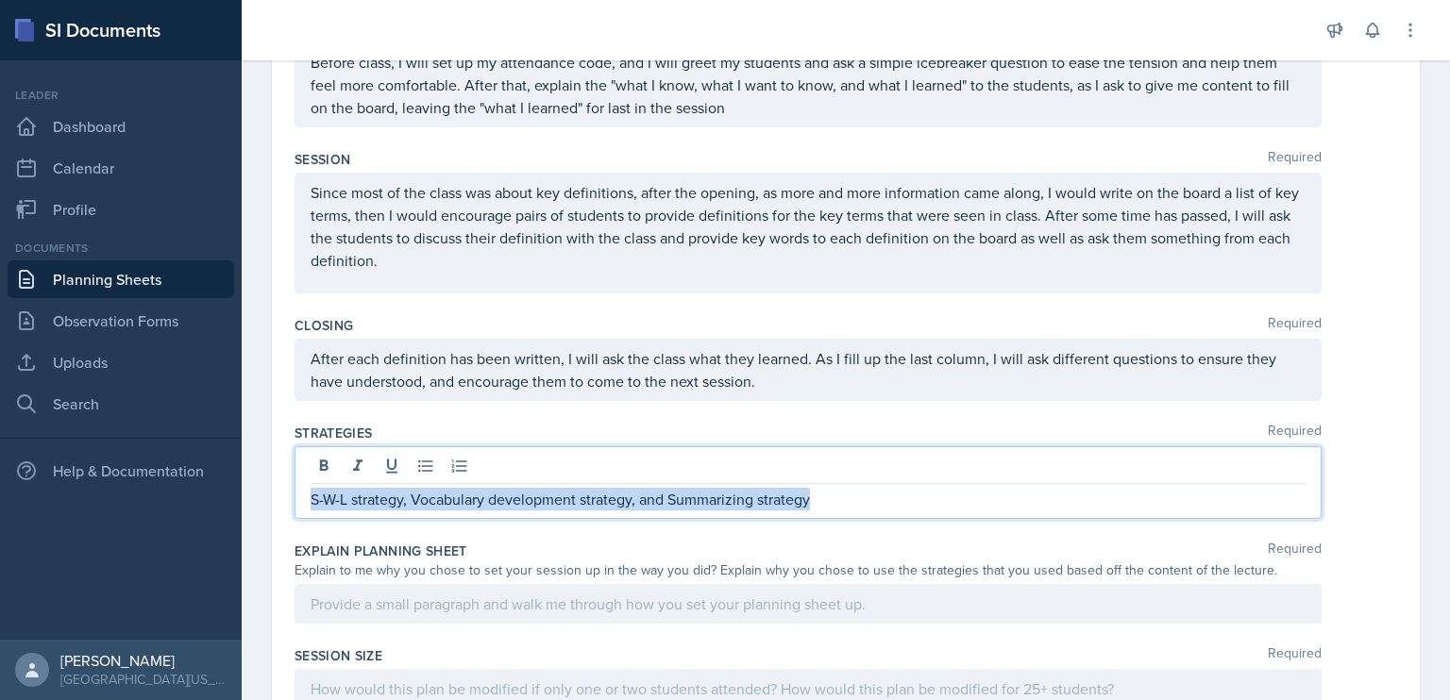
drag, startPoint x: 827, startPoint y: 497, endPoint x: 249, endPoint y: 477, distance: 578.0
click at [249, 477] on div "Date [DATE] [DATE] 27 28 29 30 31 1 2 3 4 5 6 7 8 9 10 11 12 13 14 15 16 17 18 …" at bounding box center [846, 392] width 1208 height 1294
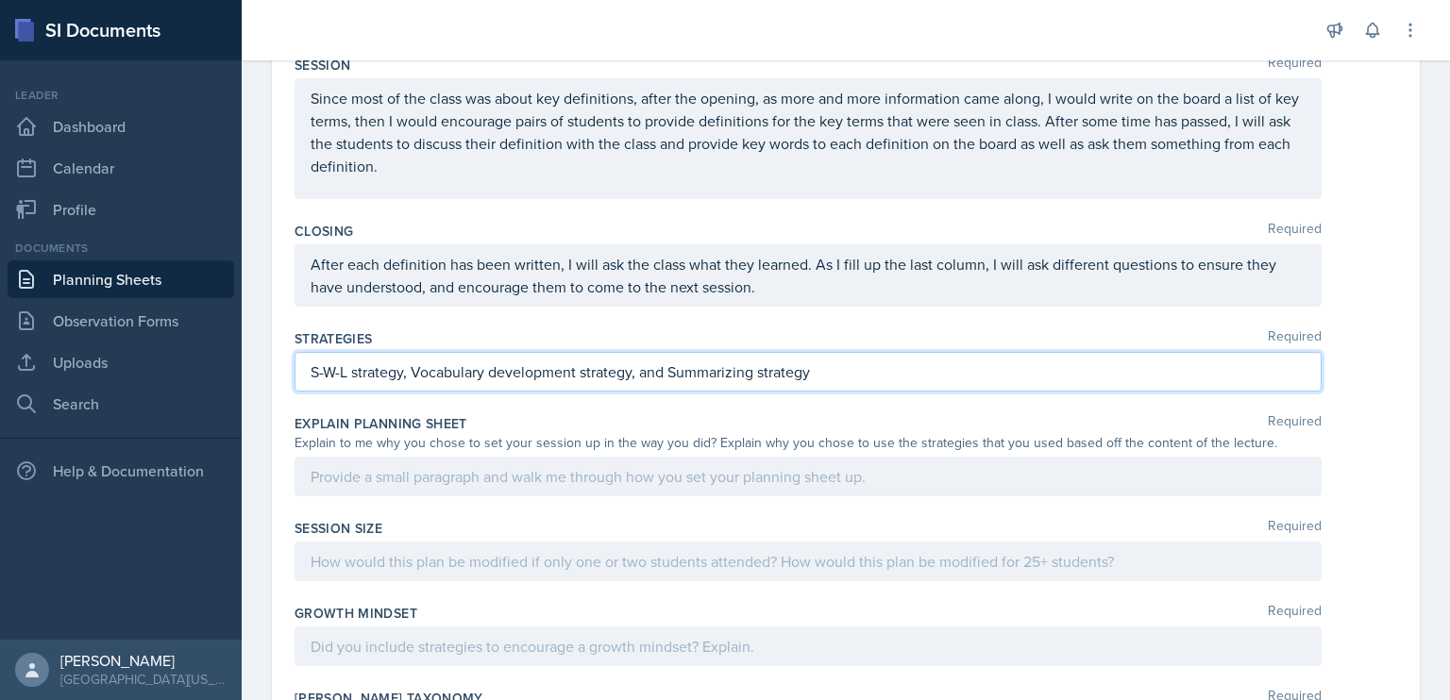
scroll to position [546, 0]
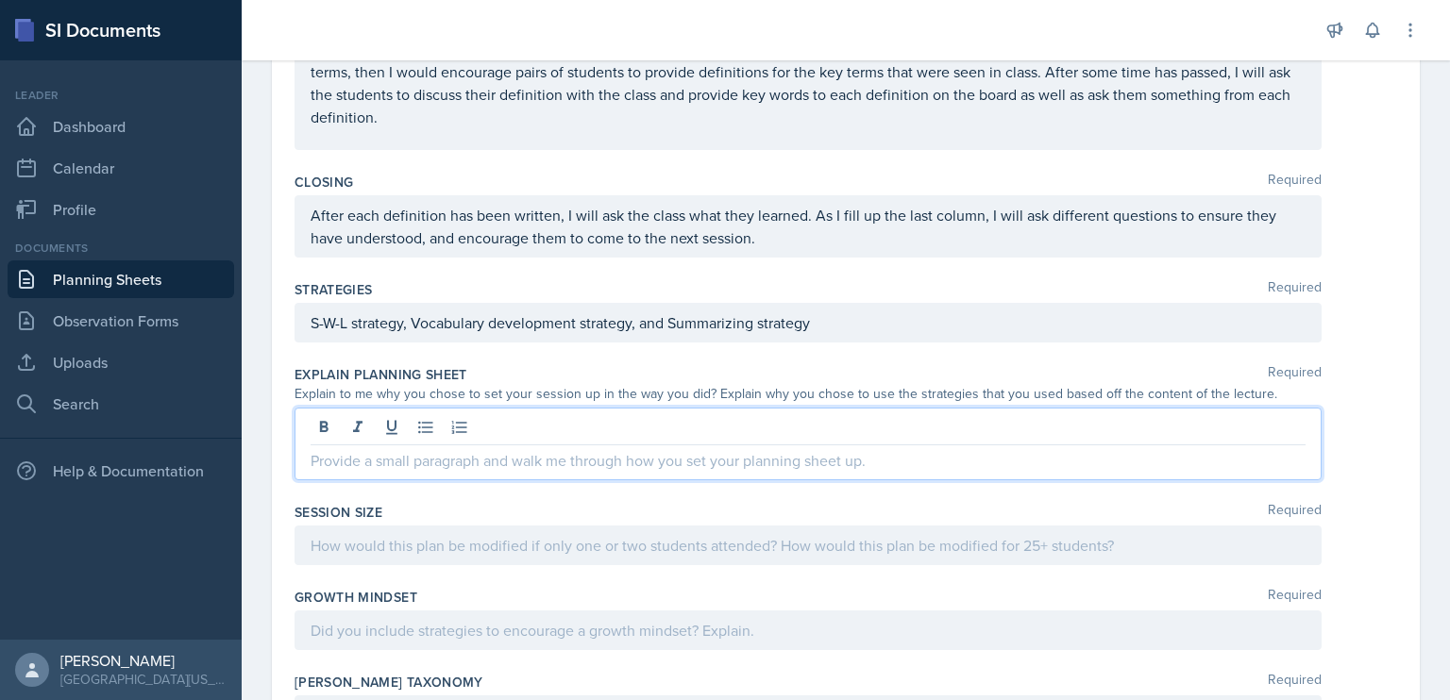
click at [544, 426] on div at bounding box center [807, 444] width 1027 height 73
click at [505, 463] on p "This is my first-ever SI Session, and this is how I would like" at bounding box center [808, 460] width 995 height 23
click at [831, 462] on p "This is my first-ever SI Session that I'll get to make, and this is how I would…" at bounding box center [808, 460] width 995 height 23
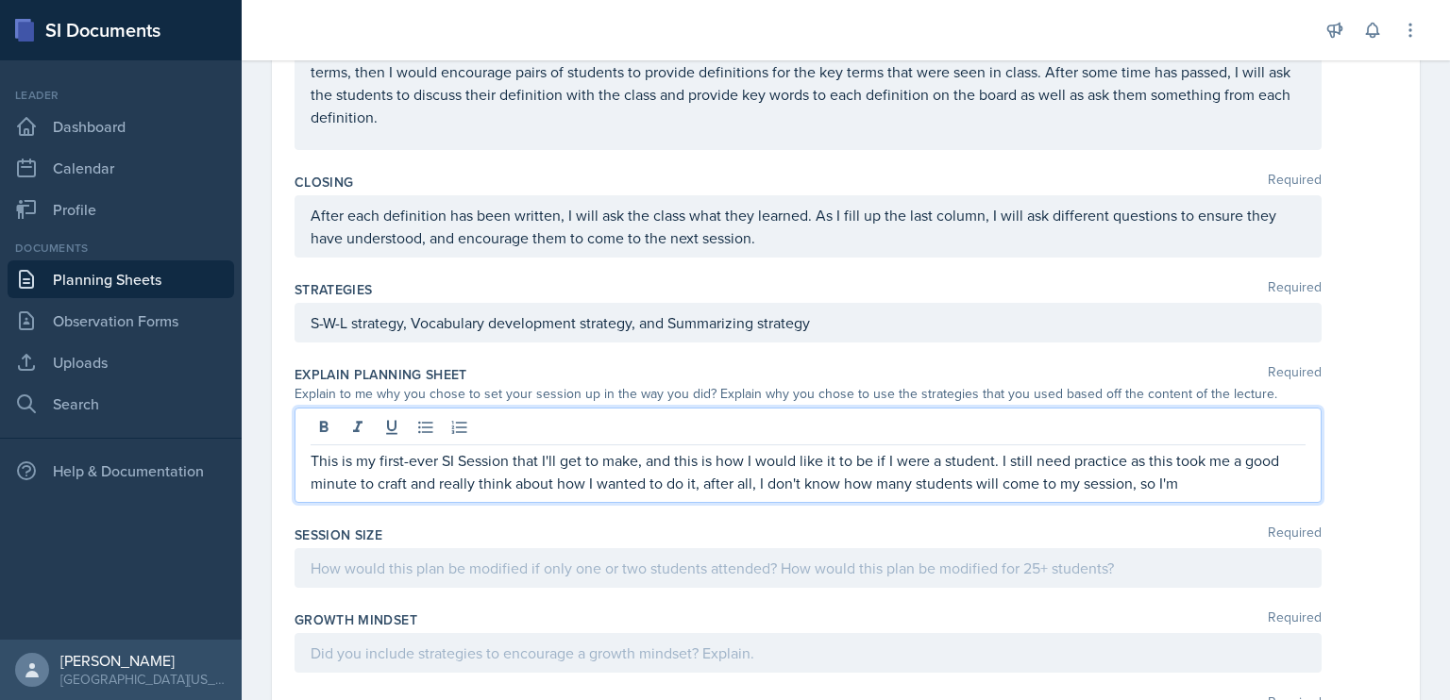
click at [1216, 482] on p "This is my first-ever SI Session that I'll get to make, and this is how I would…" at bounding box center [808, 471] width 995 height 45
click at [1212, 479] on p "This is my first-ever SI Session that I'll get to make, and this is how I would…" at bounding box center [808, 471] width 995 height 45
click at [1203, 475] on p "This is my first-ever SI Session that I'll get to make, and this is how I would…" at bounding box center [808, 471] width 995 height 45
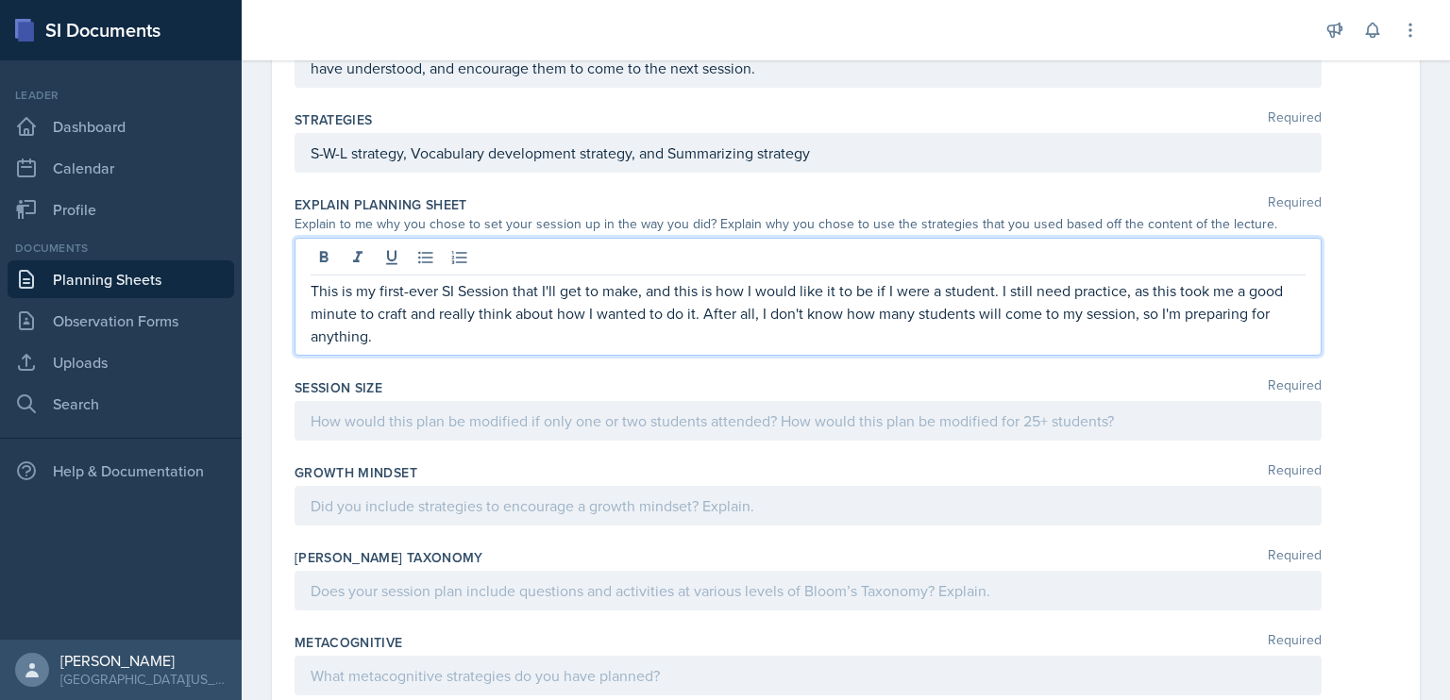
click at [755, 426] on p at bounding box center [808, 421] width 995 height 23
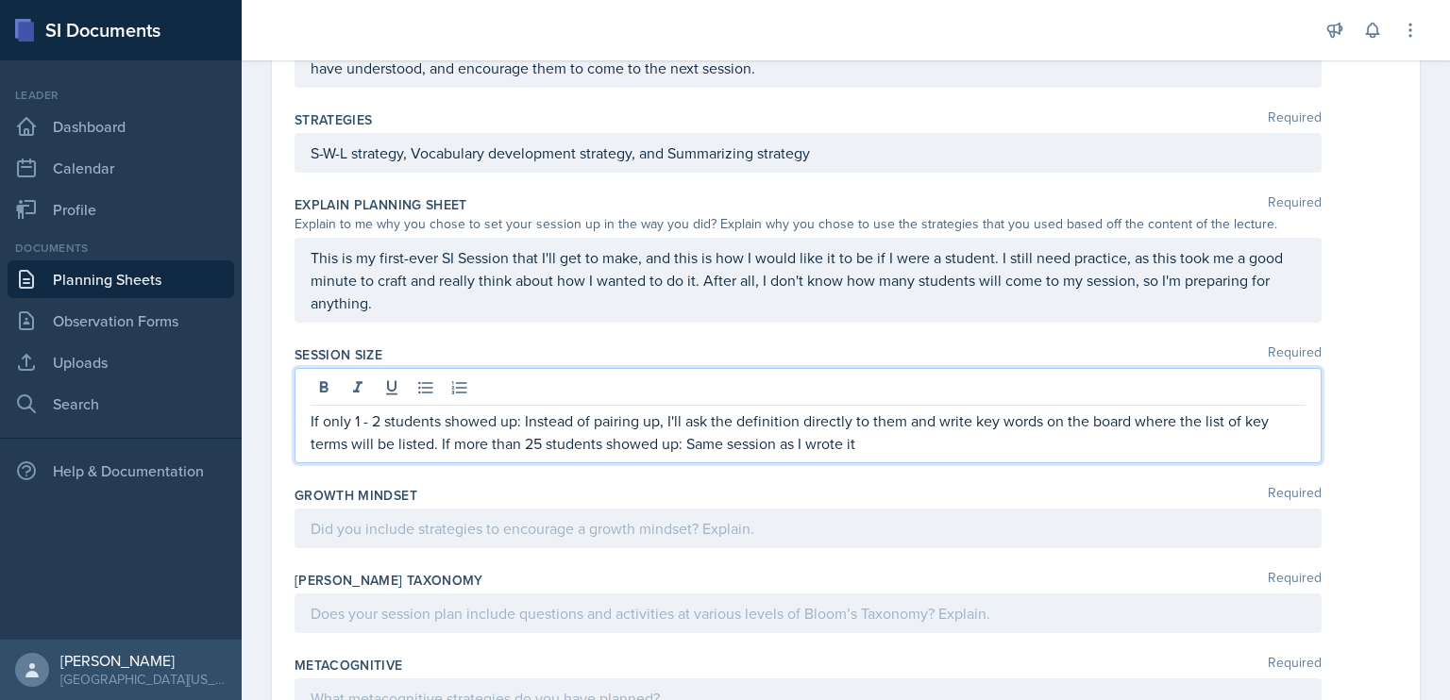
scroll to position [805, 0]
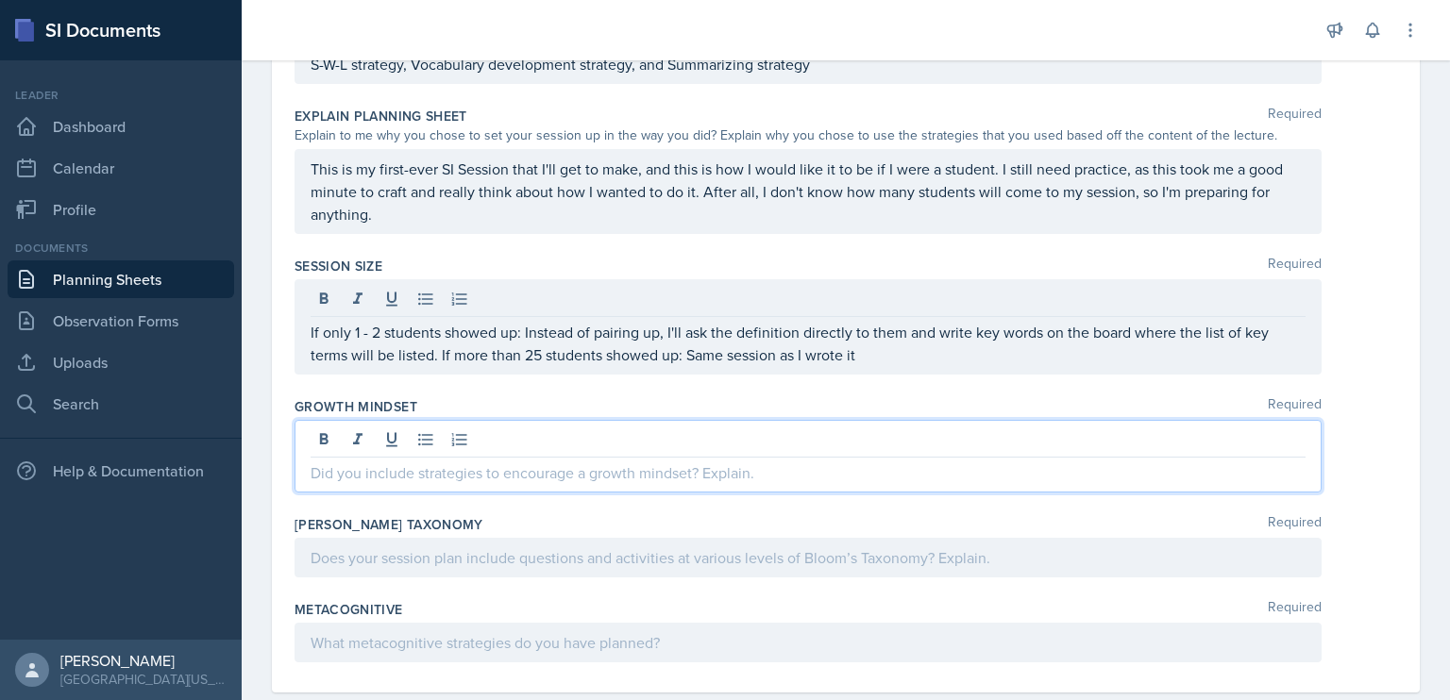
click at [766, 462] on p at bounding box center [808, 473] width 995 height 23
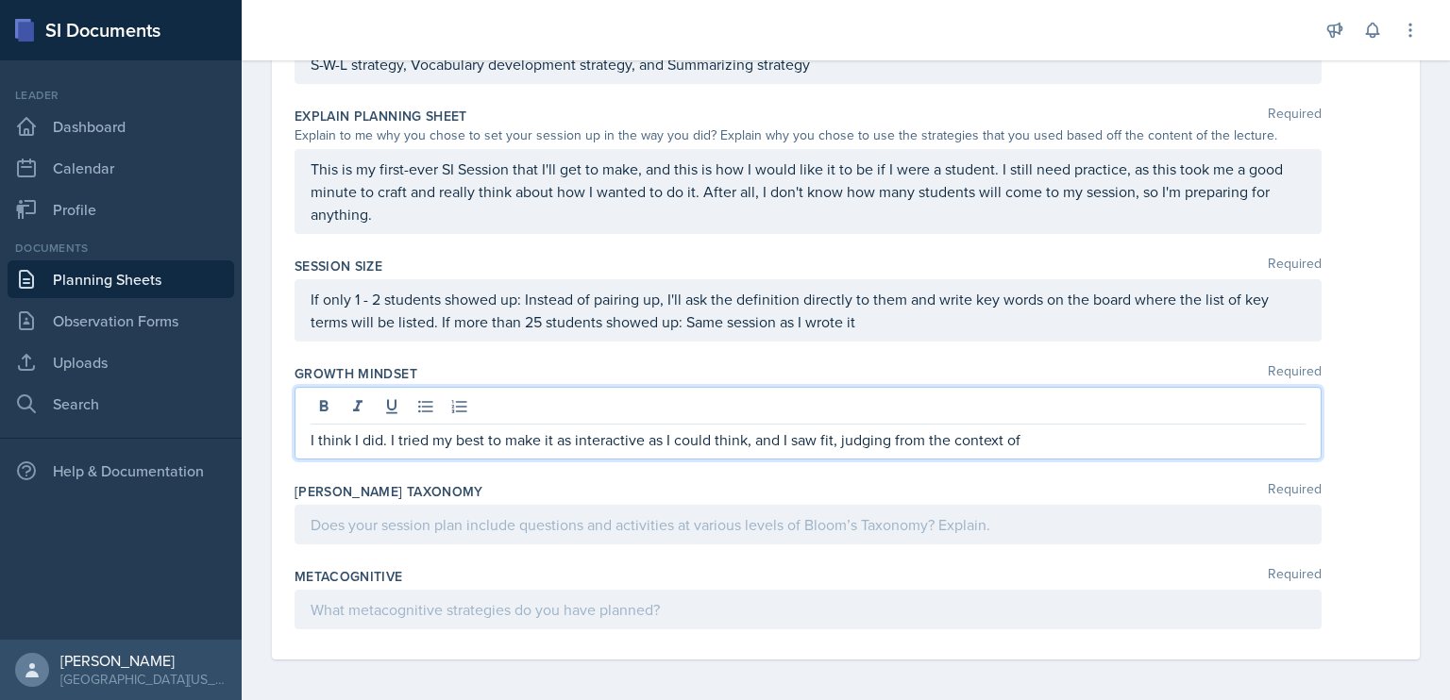
click at [1042, 440] on p "I think I did. I tried my best to make it as interactive as I could think, and …" at bounding box center [808, 439] width 995 height 23
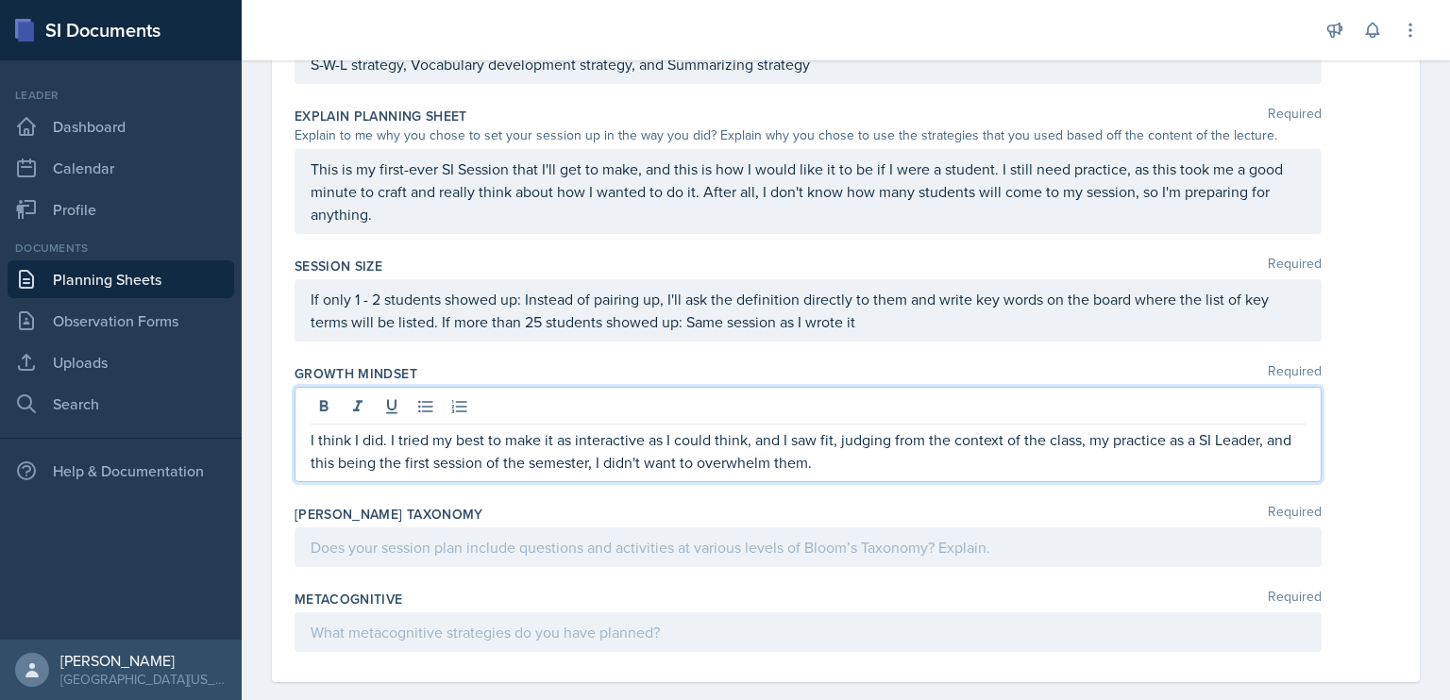
scroll to position [828, 0]
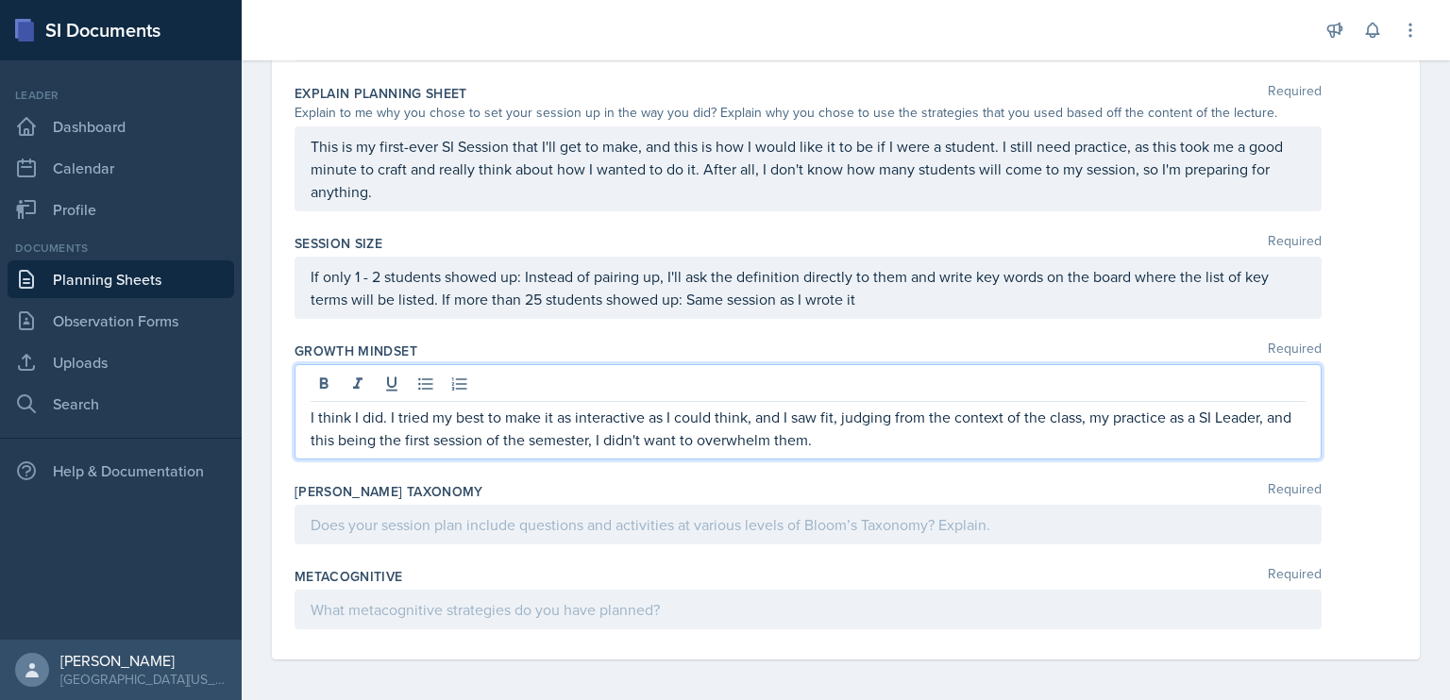
click at [521, 524] on div at bounding box center [807, 525] width 1027 height 40
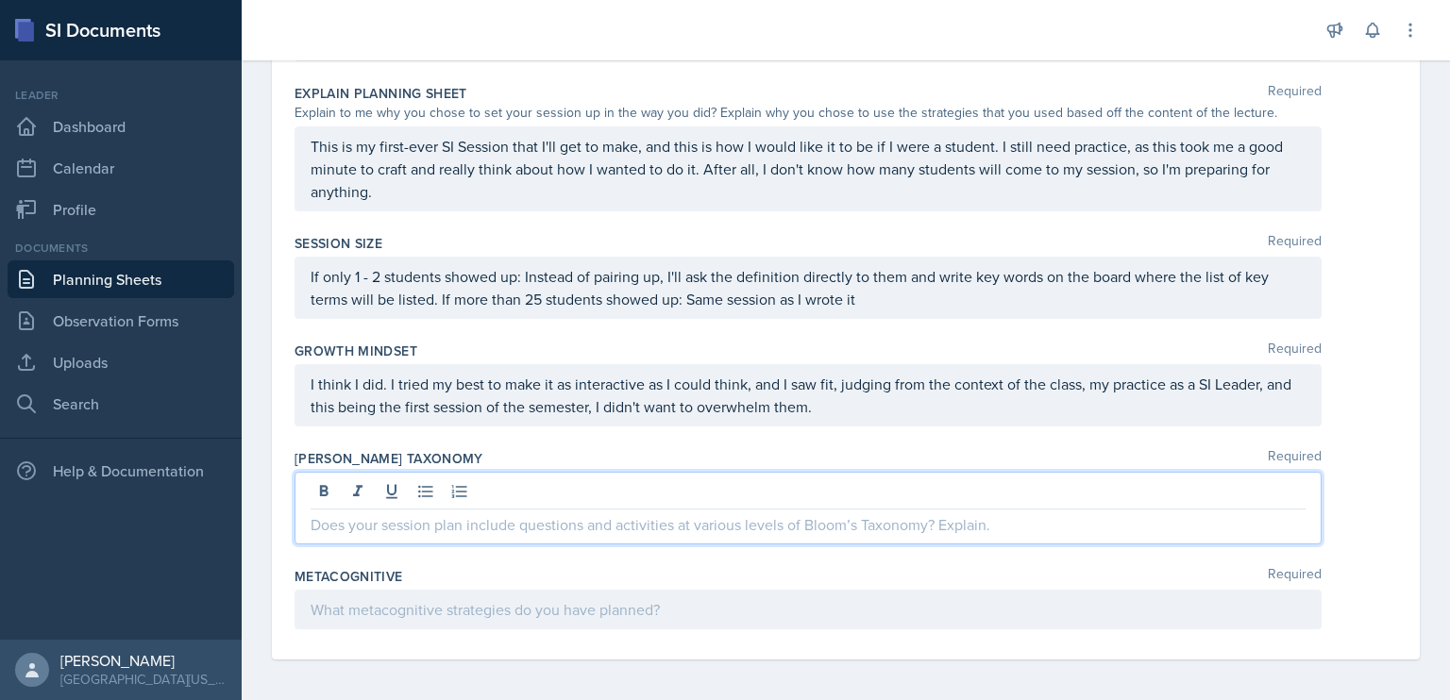
scroll to position [795, 0]
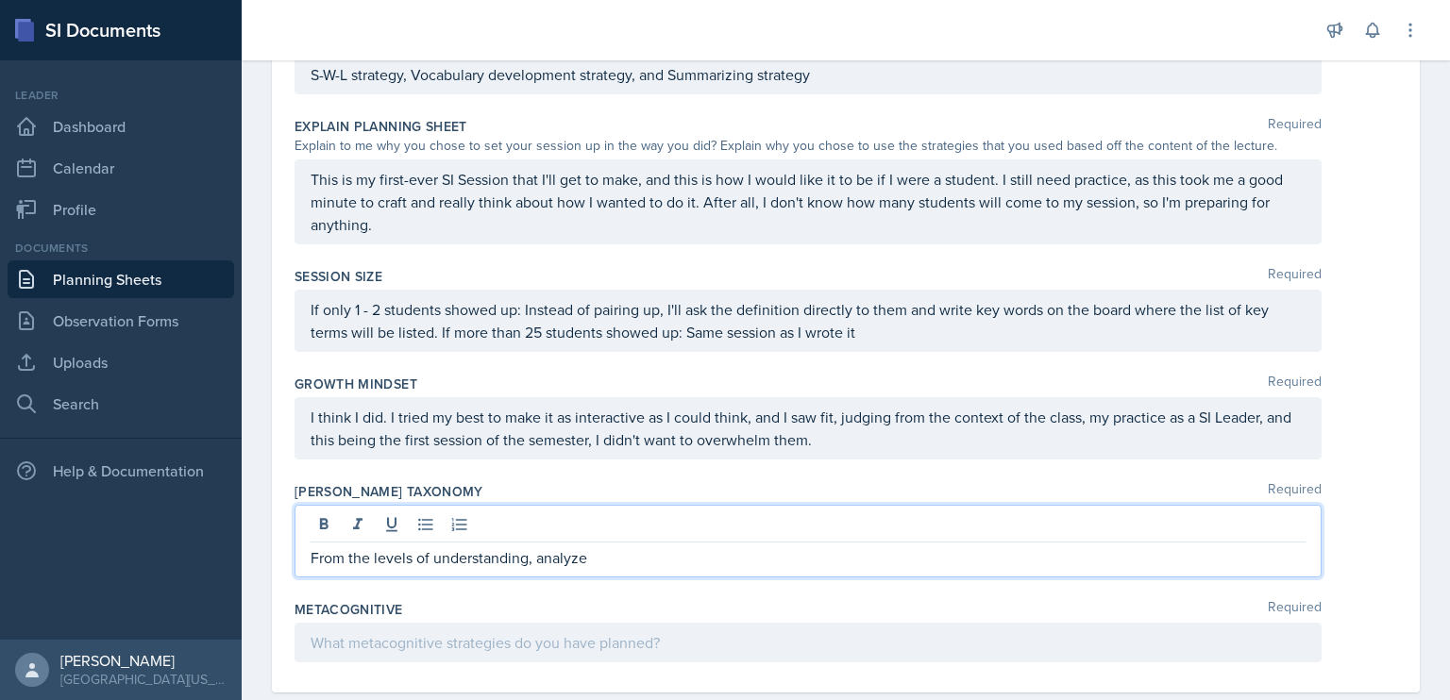
click at [621, 558] on p "From the levels of understanding, analyze" at bounding box center [808, 557] width 995 height 23
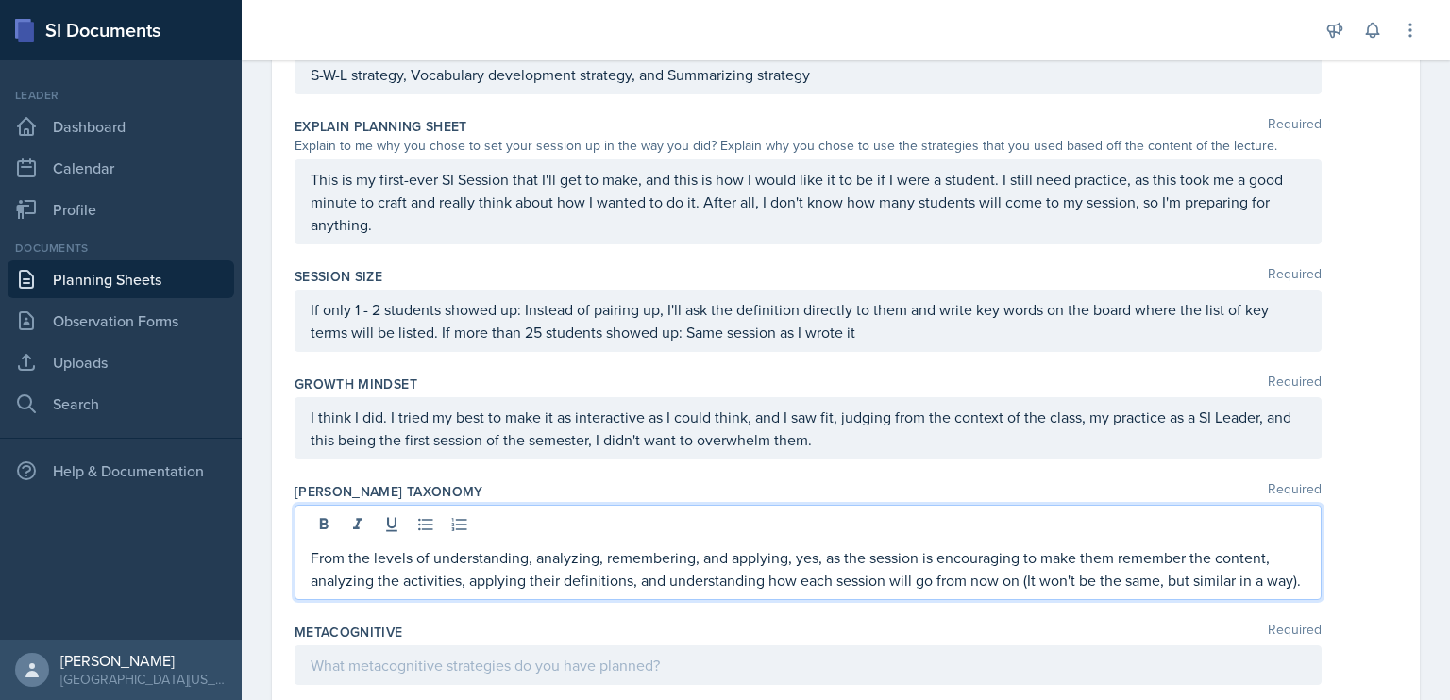
scroll to position [873, 0]
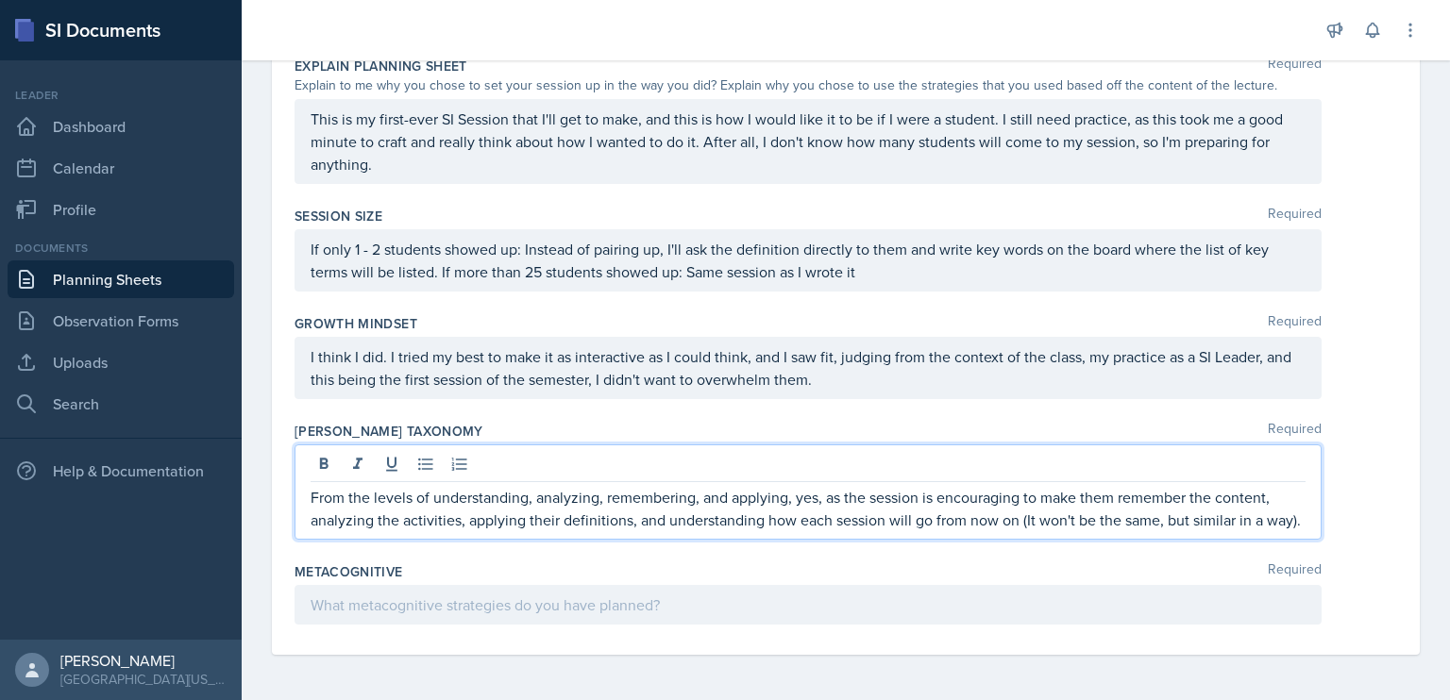
click at [566, 613] on div at bounding box center [807, 605] width 1027 height 40
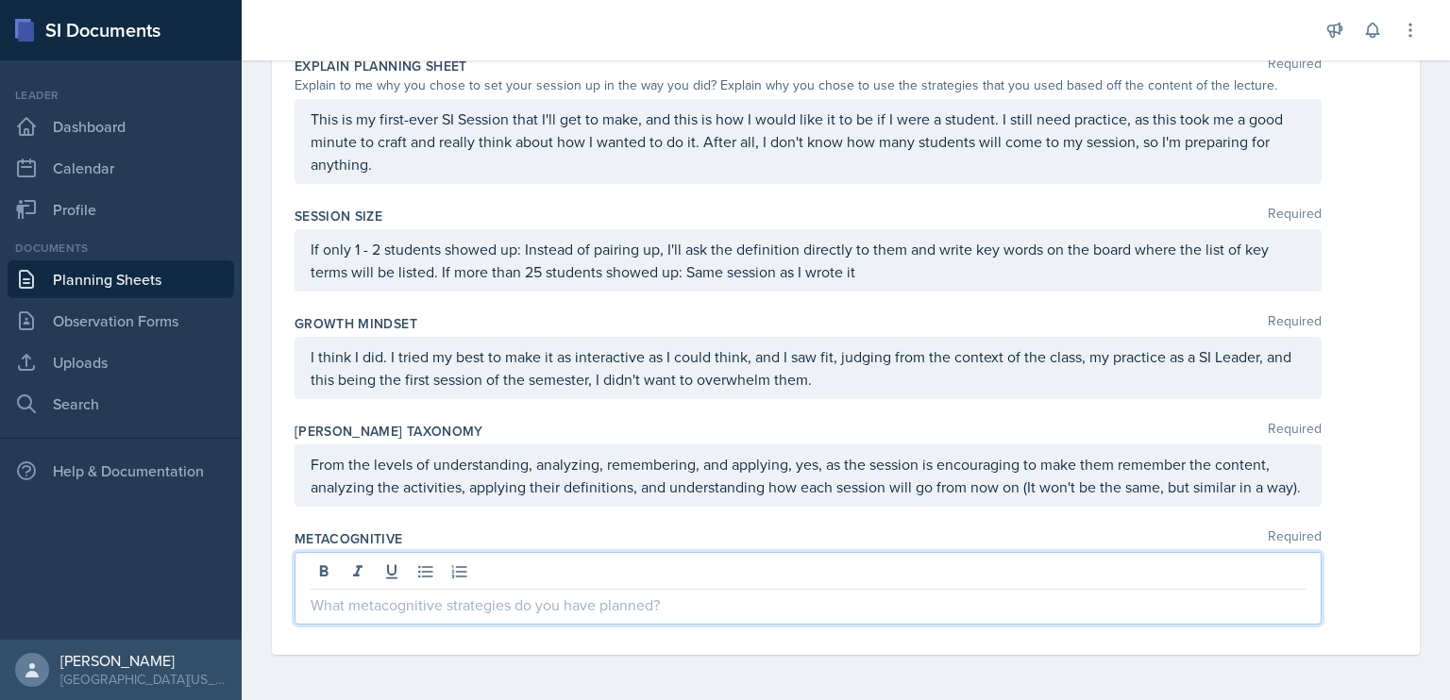
scroll to position [840, 0]
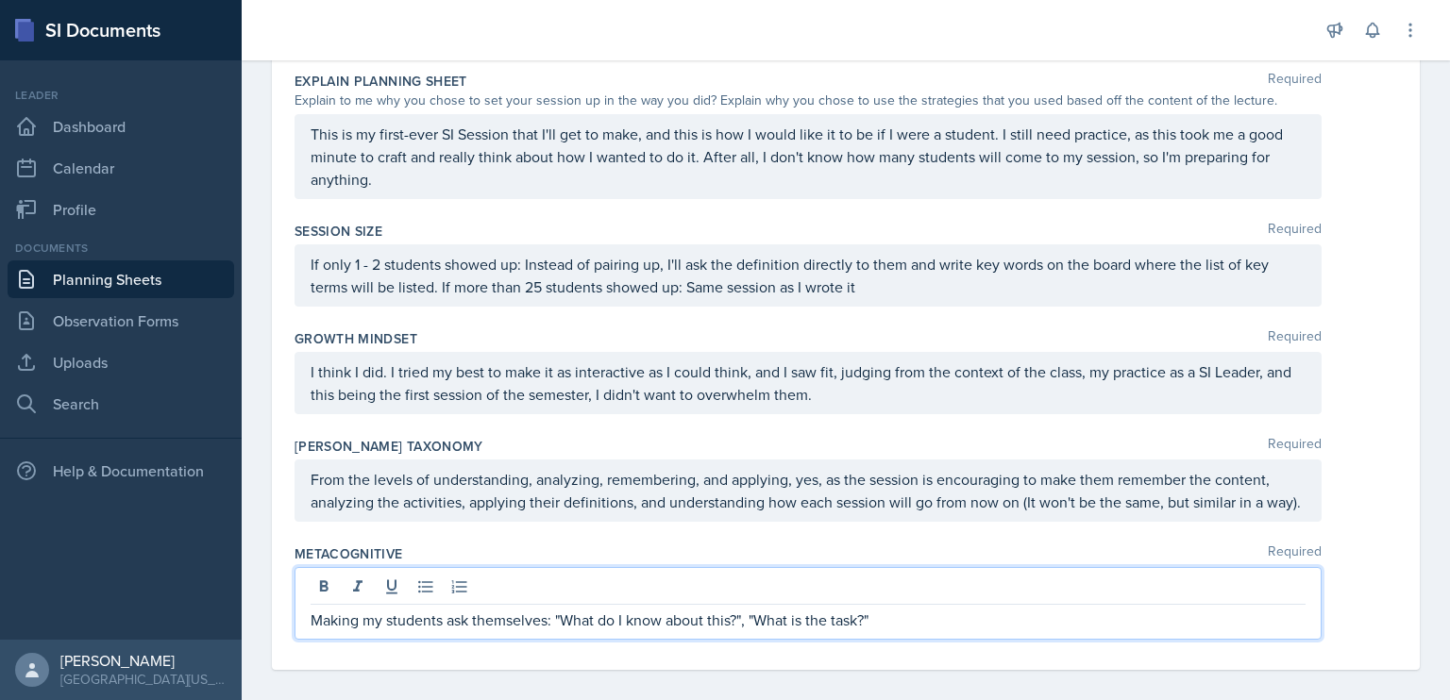
click at [901, 631] on p "Making my students ask themselves: "What do I know about this?", "What is the t…" at bounding box center [808, 620] width 995 height 23
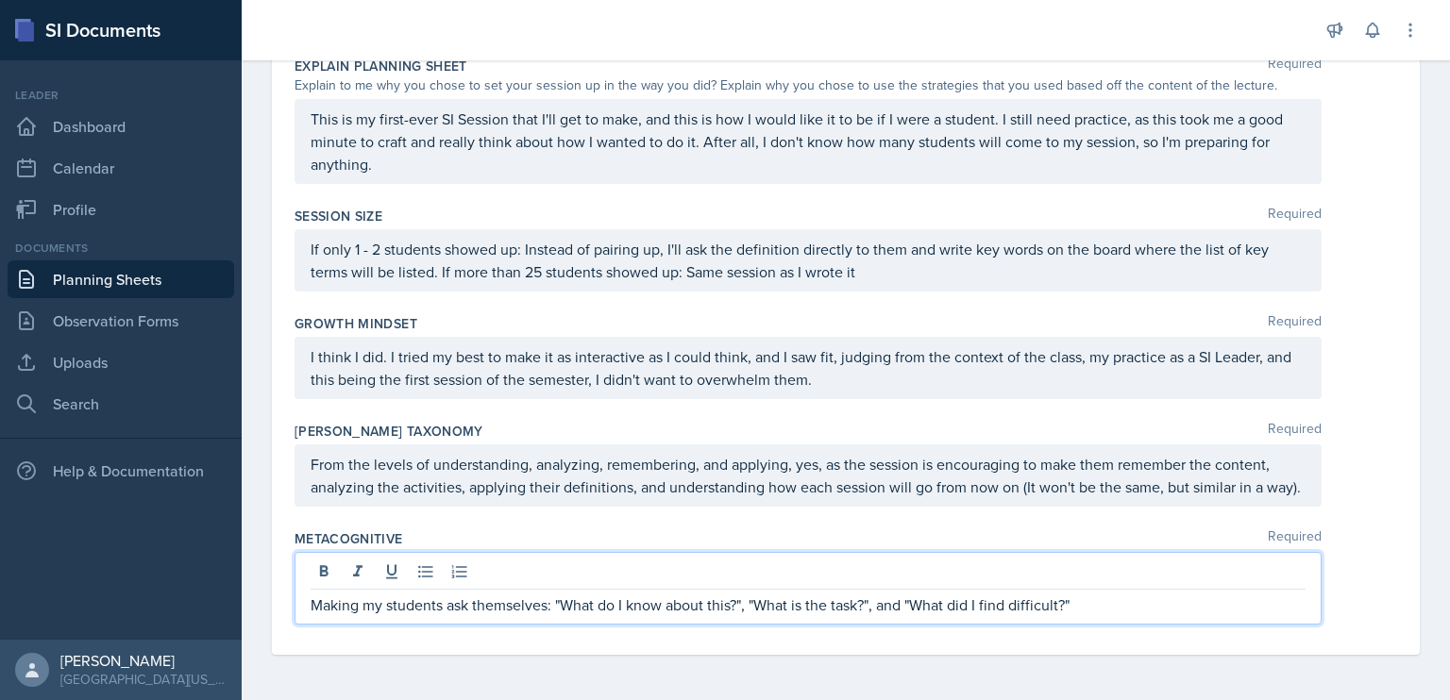
click at [1374, 361] on div "I think I did. I tried my best to make it as interactive as I could think, and …" at bounding box center [845, 368] width 1102 height 62
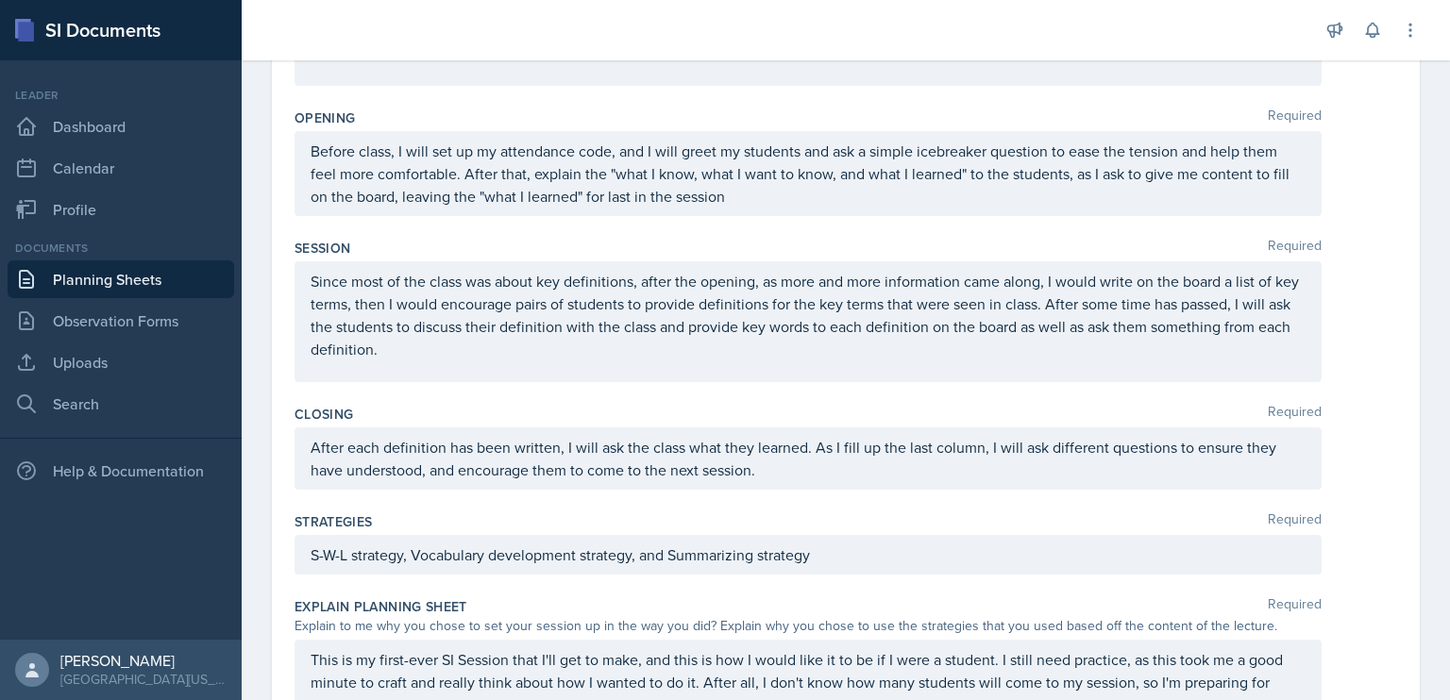
scroll to position [0, 0]
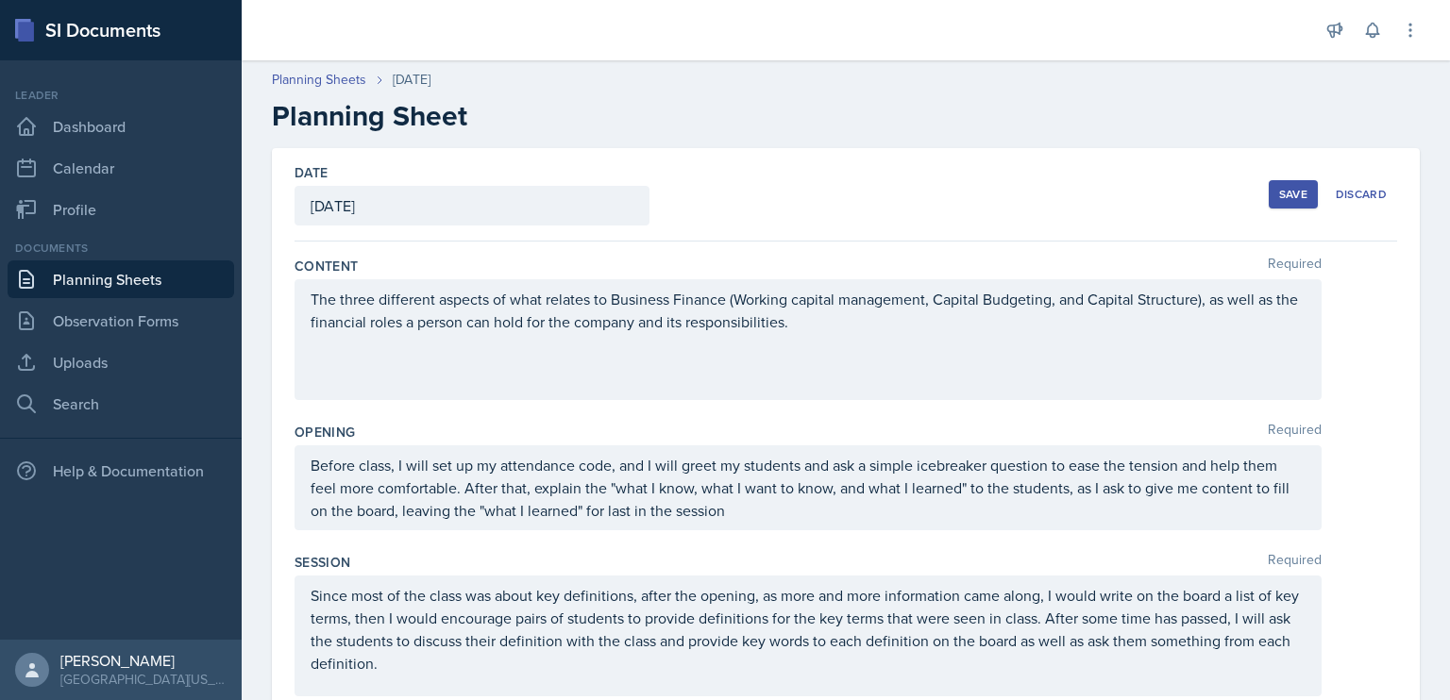
click at [1279, 200] on div "Save" at bounding box center [1293, 194] width 28 height 15
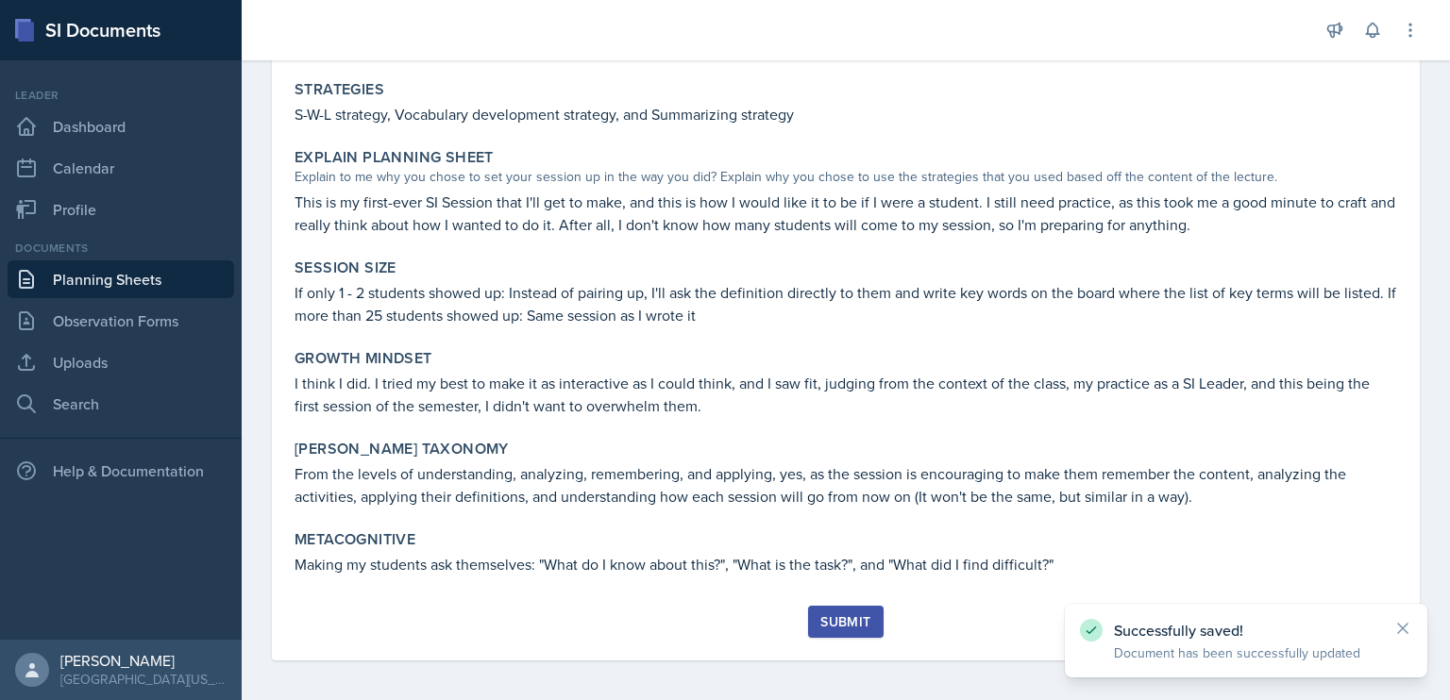
scroll to position [578, 0]
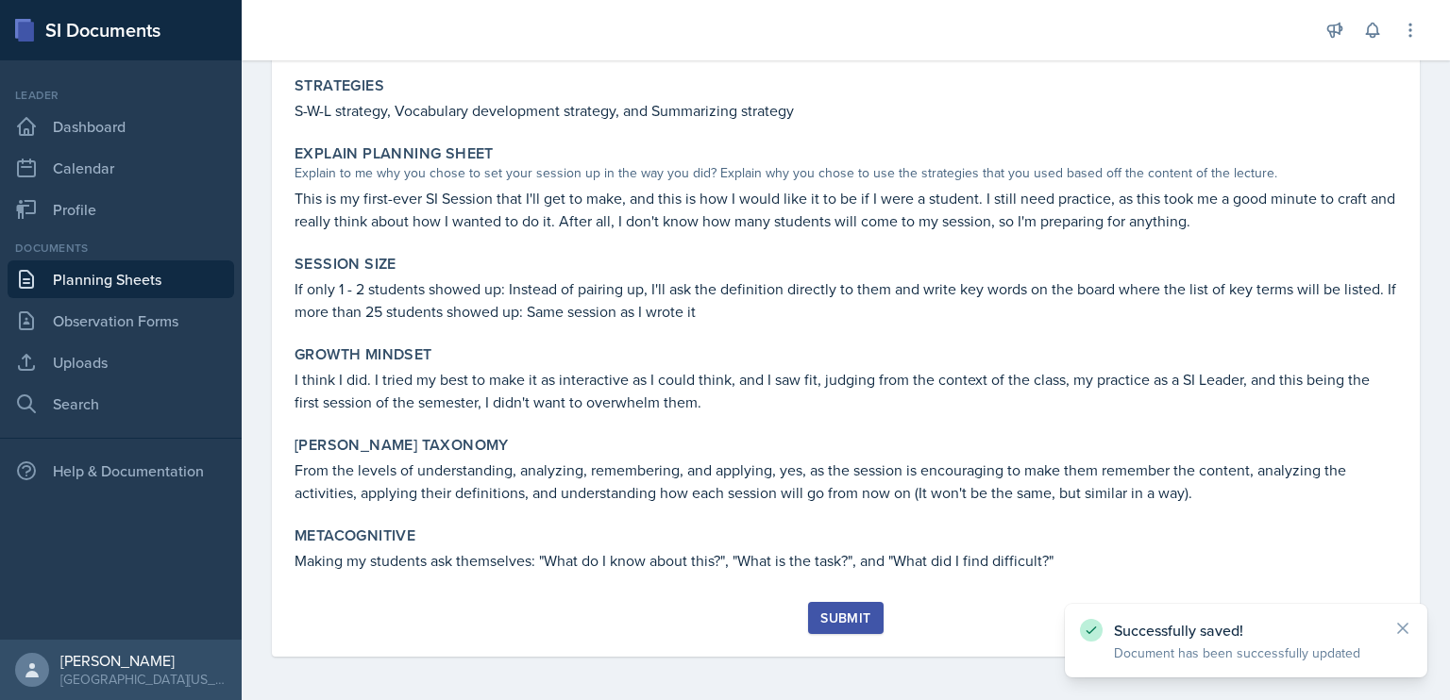
click at [854, 611] on div "Submit" at bounding box center [845, 618] width 50 height 15
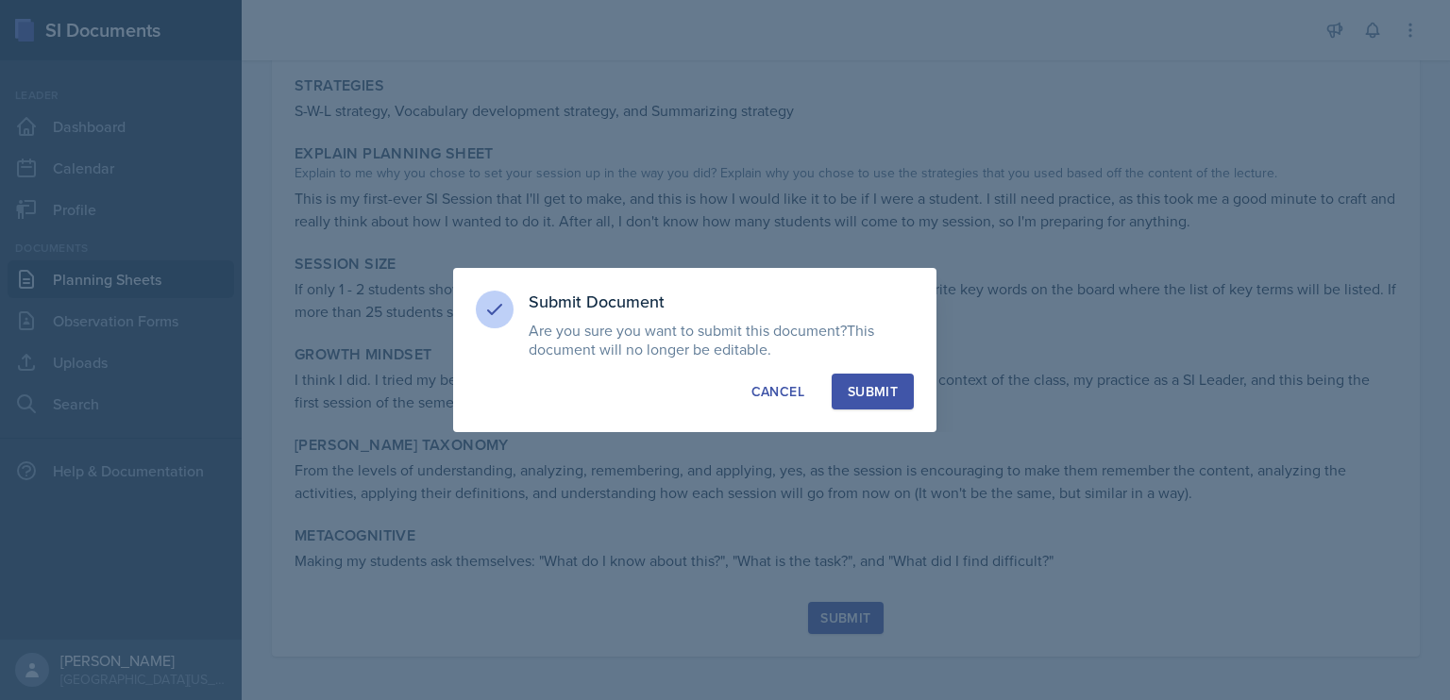
click at [778, 393] on div "Cancel" at bounding box center [777, 391] width 53 height 19
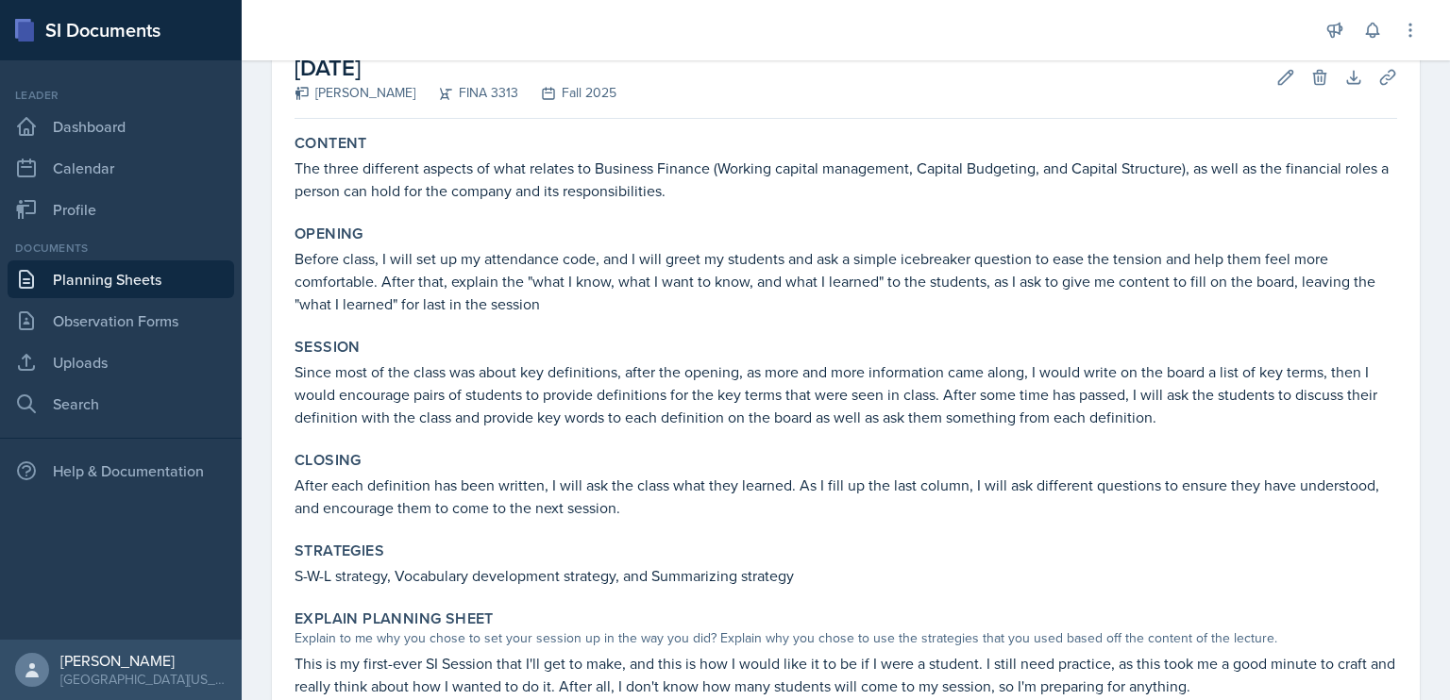
scroll to position [110, 0]
click at [778, 393] on p "Since most of the class was about key definitions, after the opening, as more a…" at bounding box center [845, 396] width 1102 height 68
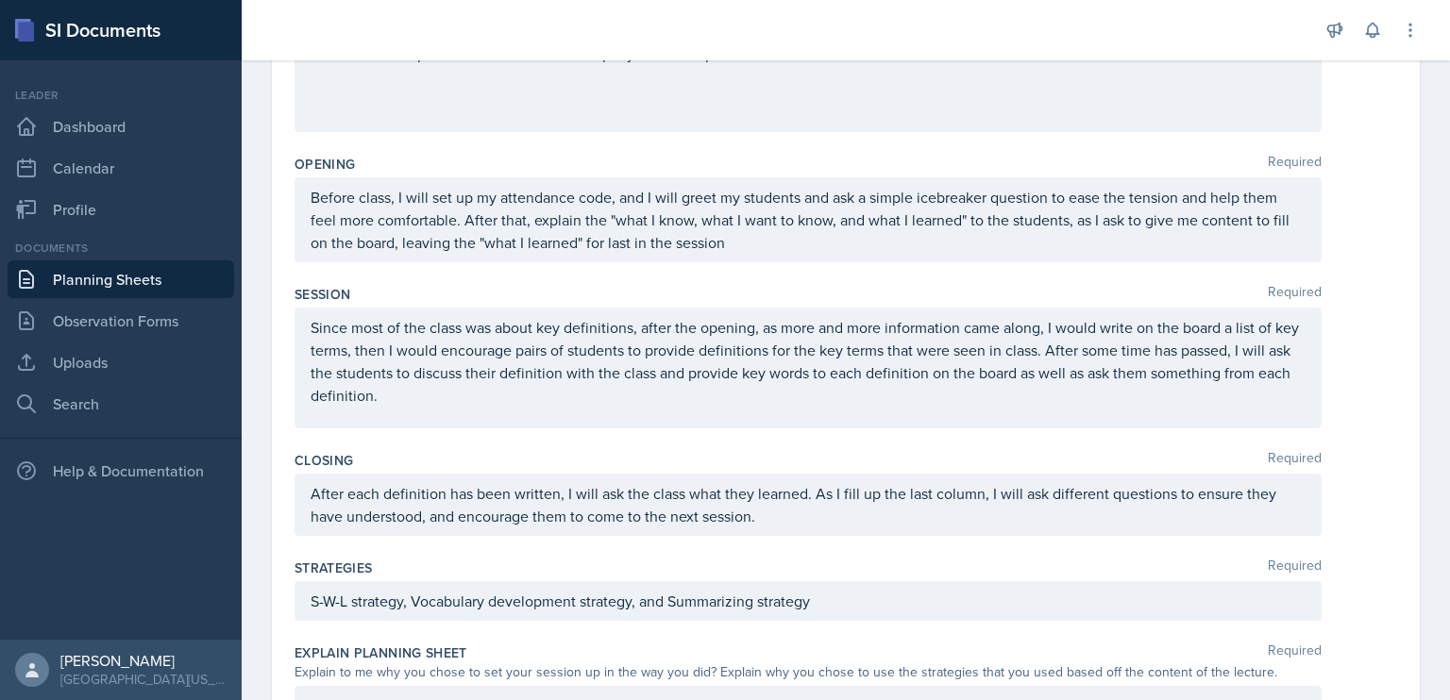
scroll to position [269, 0]
click at [1134, 373] on p "Since most of the class was about key definitions, after the opening, as more a…" at bounding box center [808, 360] width 995 height 91
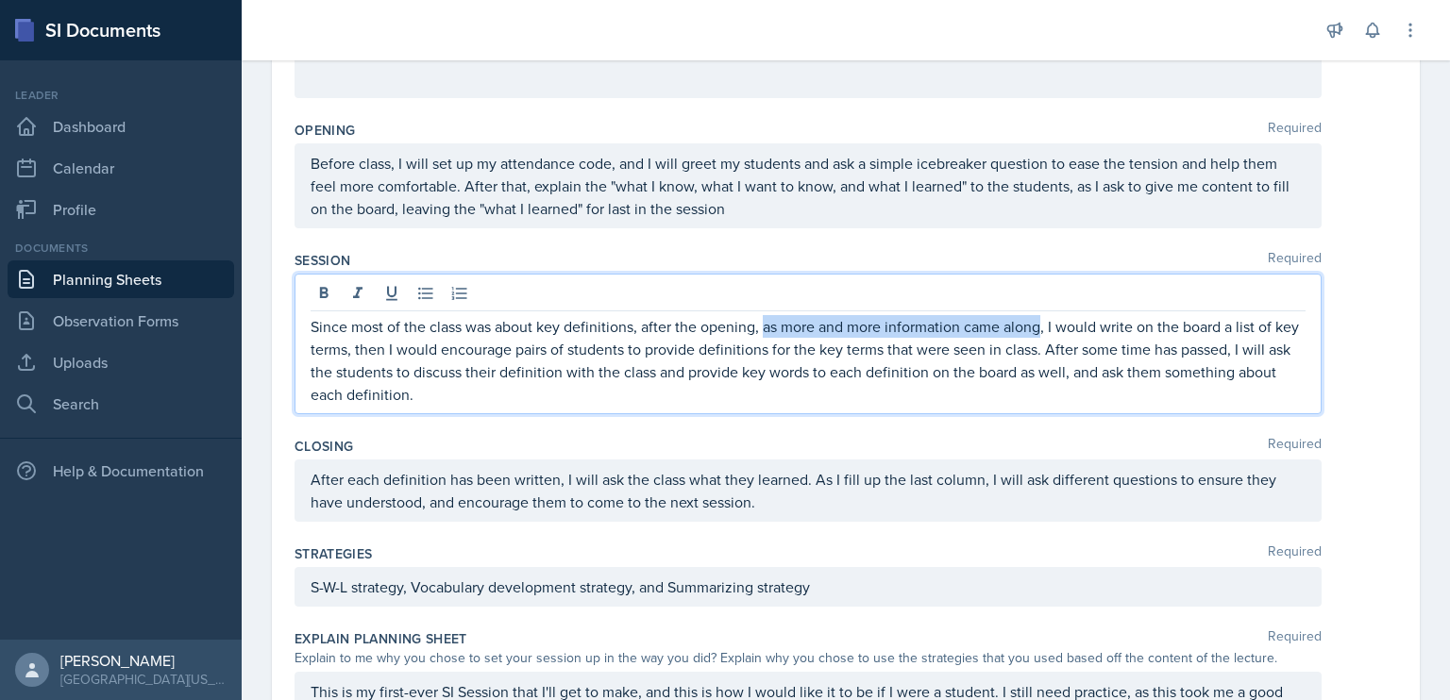
drag, startPoint x: 1040, startPoint y: 329, endPoint x: 764, endPoint y: 331, distance: 276.5
click at [764, 331] on p "Since most of the class was about key definitions, after the opening, as more a…" at bounding box center [808, 360] width 995 height 91
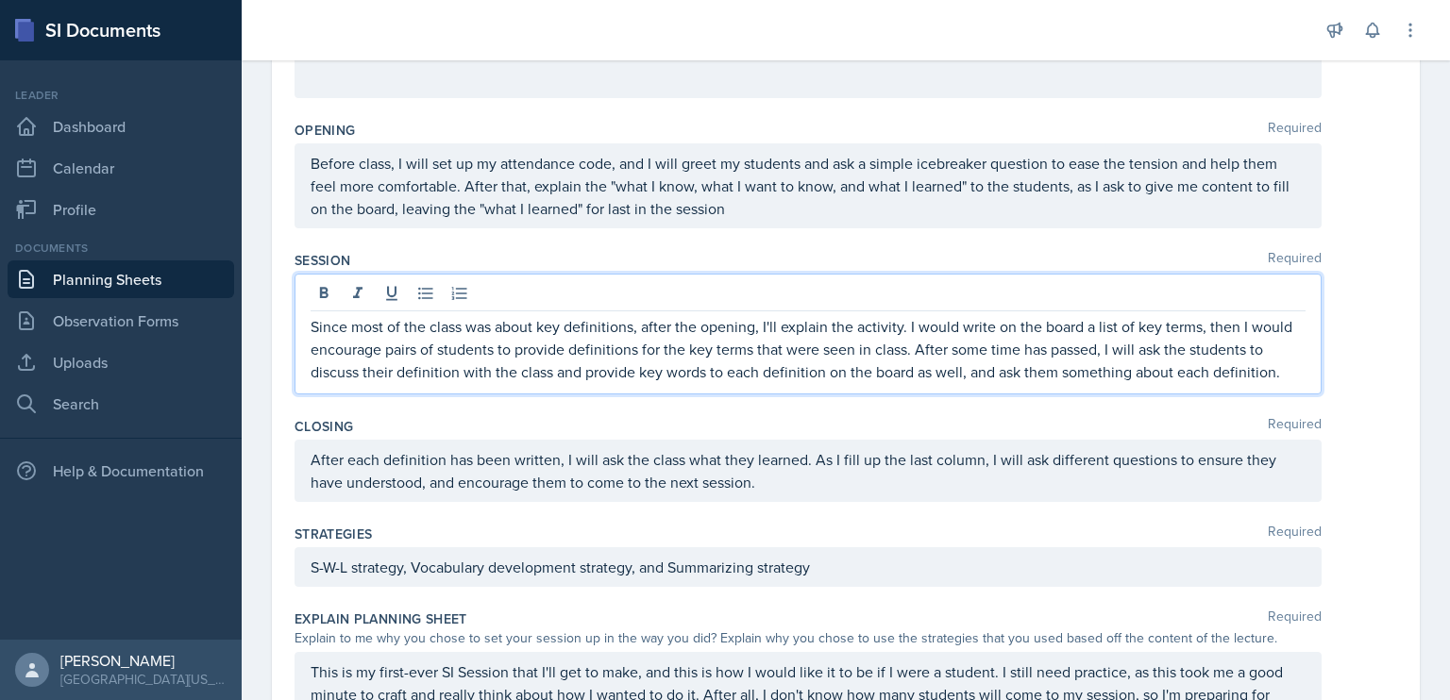
click at [907, 352] on p "Since most of the class was about key definitions, after the opening, I'll expl…" at bounding box center [808, 349] width 995 height 68
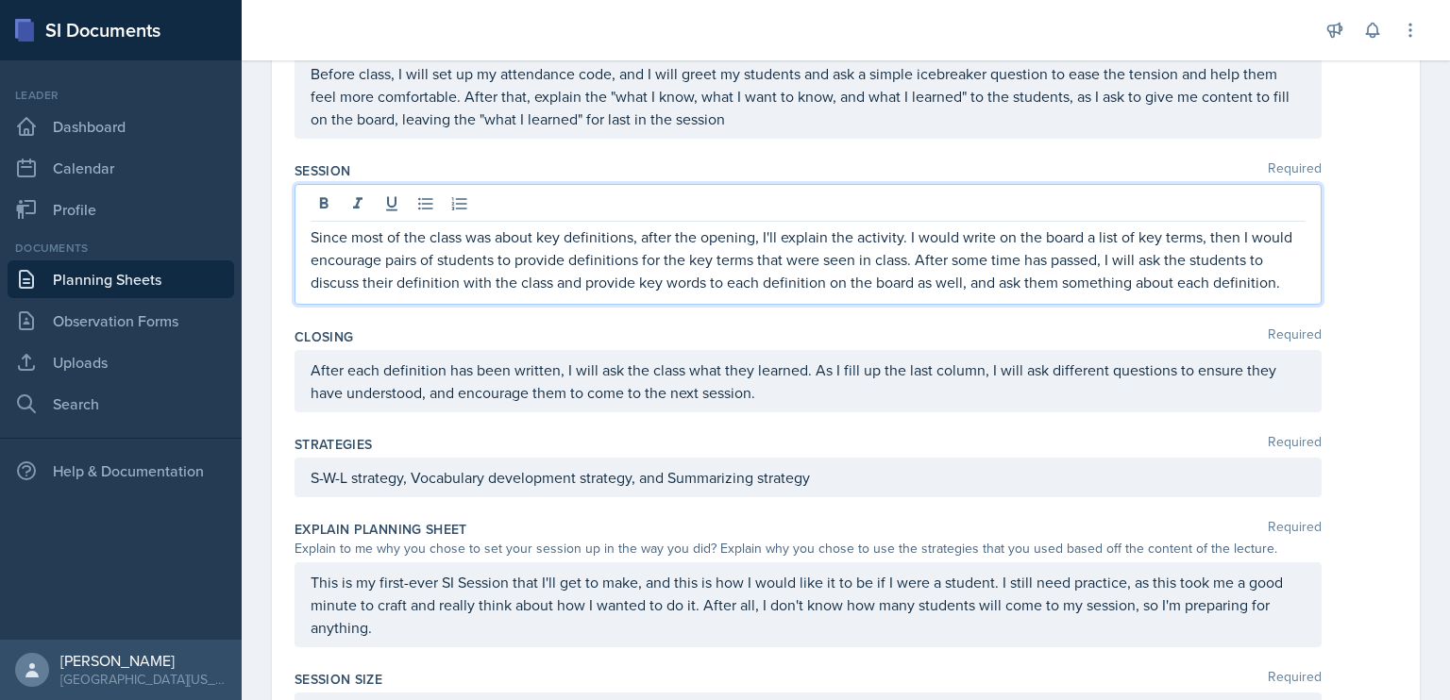
scroll to position [393, 0]
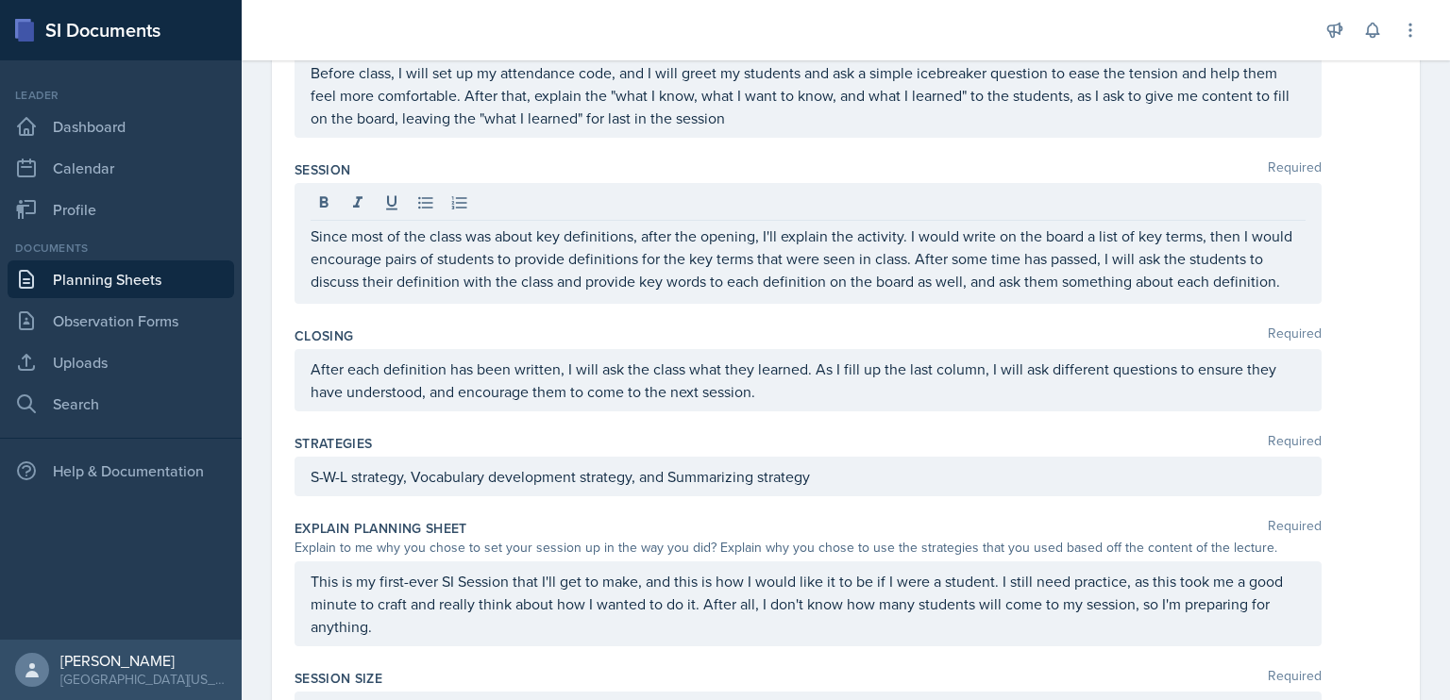
click at [1006, 415] on div "Closing Required After each definition has been written, I will ask the class w…" at bounding box center [845, 373] width 1102 height 108
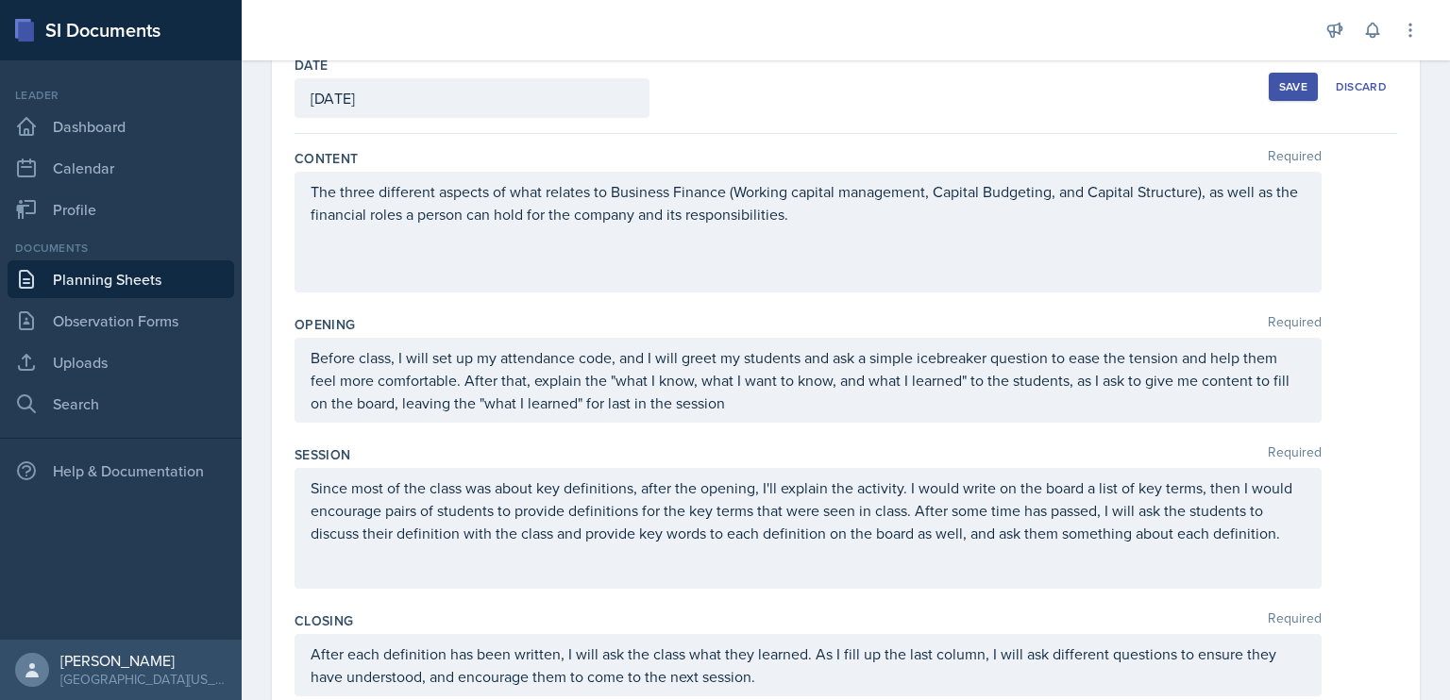
scroll to position [0, 0]
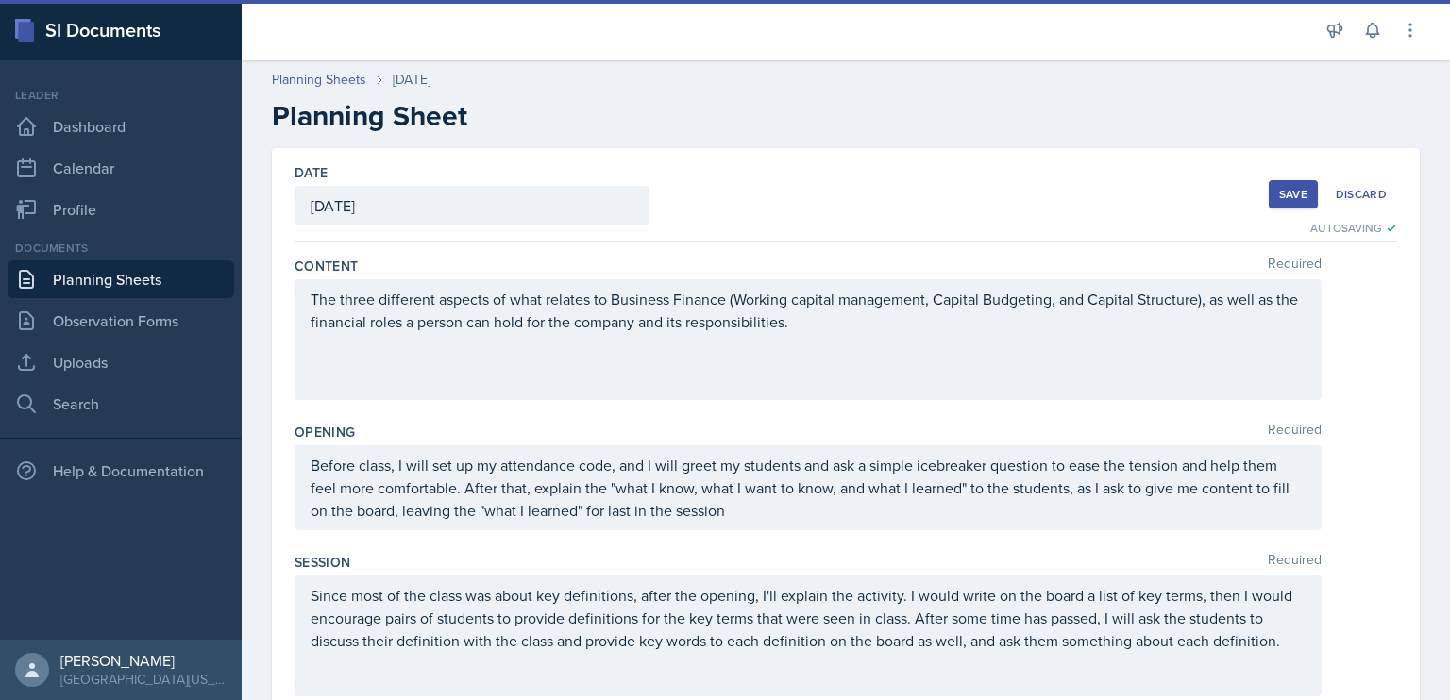
click at [1279, 187] on div "Save" at bounding box center [1293, 194] width 28 height 15
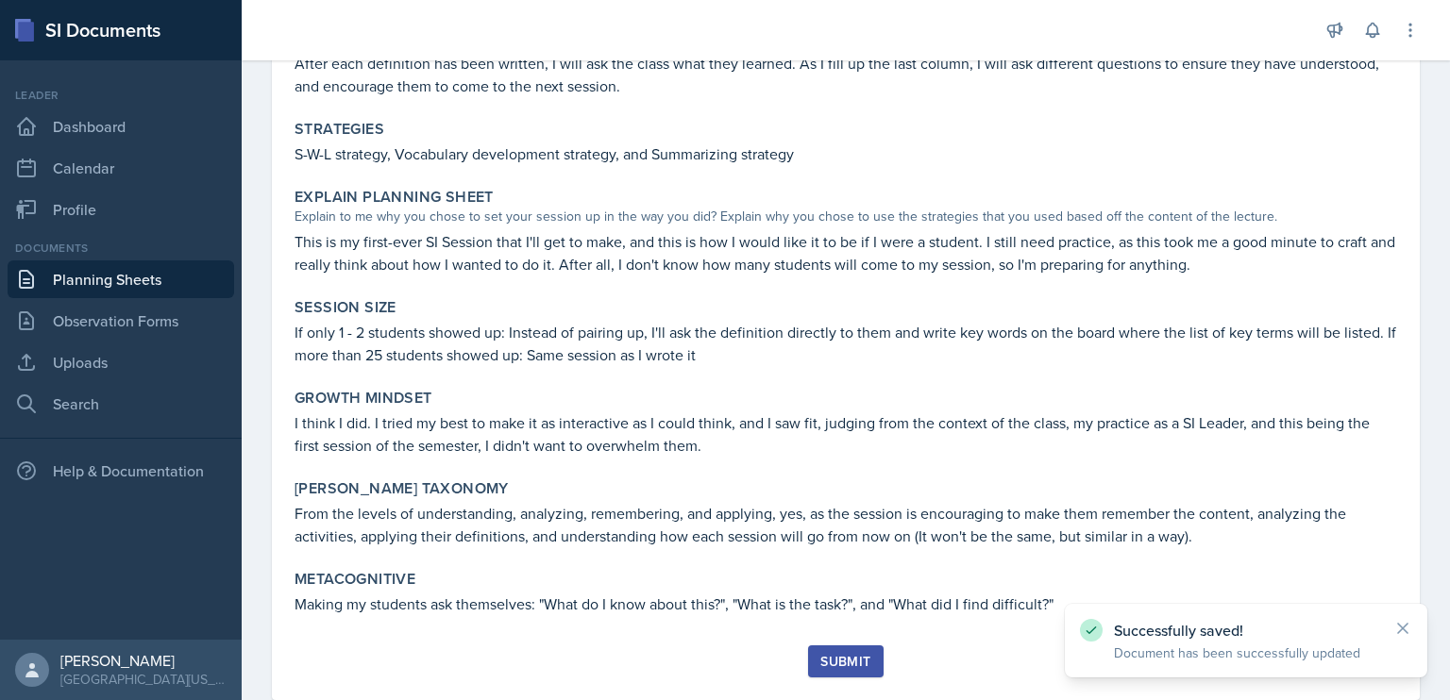
scroll to position [578, 0]
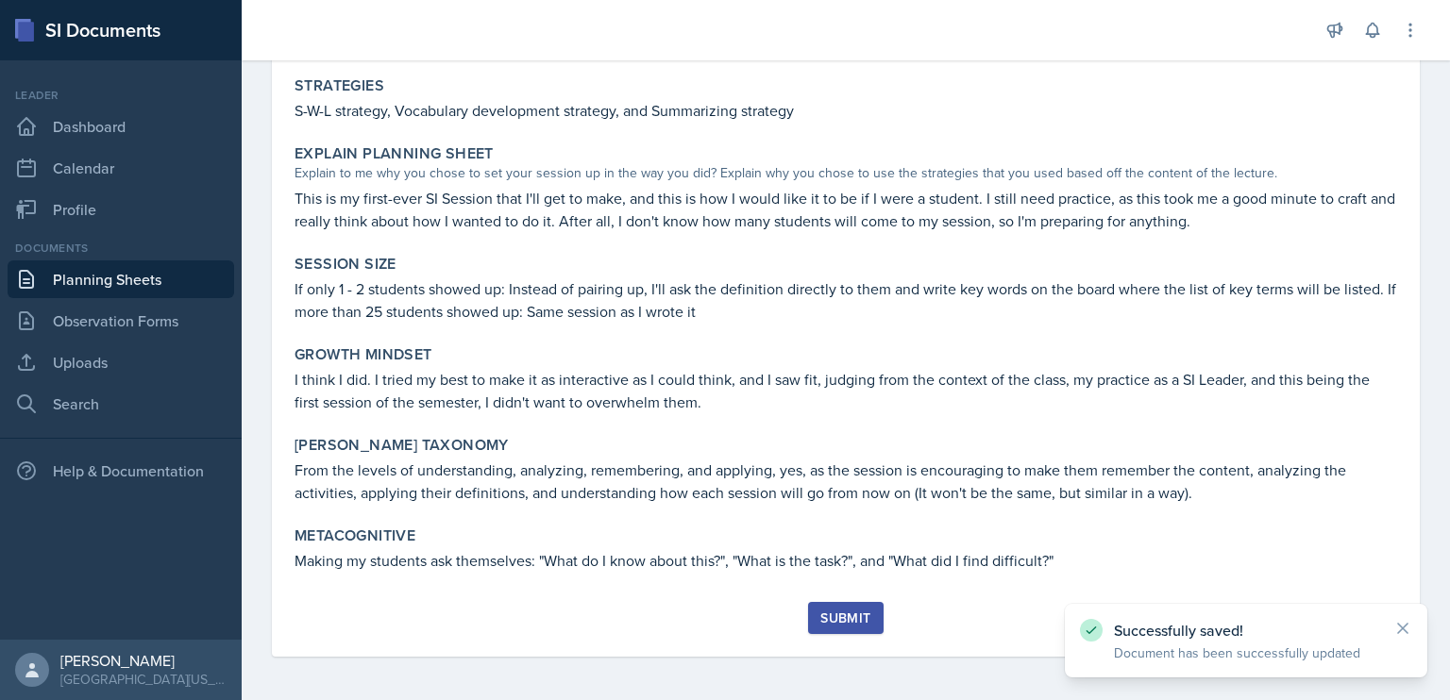
click at [845, 612] on div "Submit" at bounding box center [845, 618] width 50 height 15
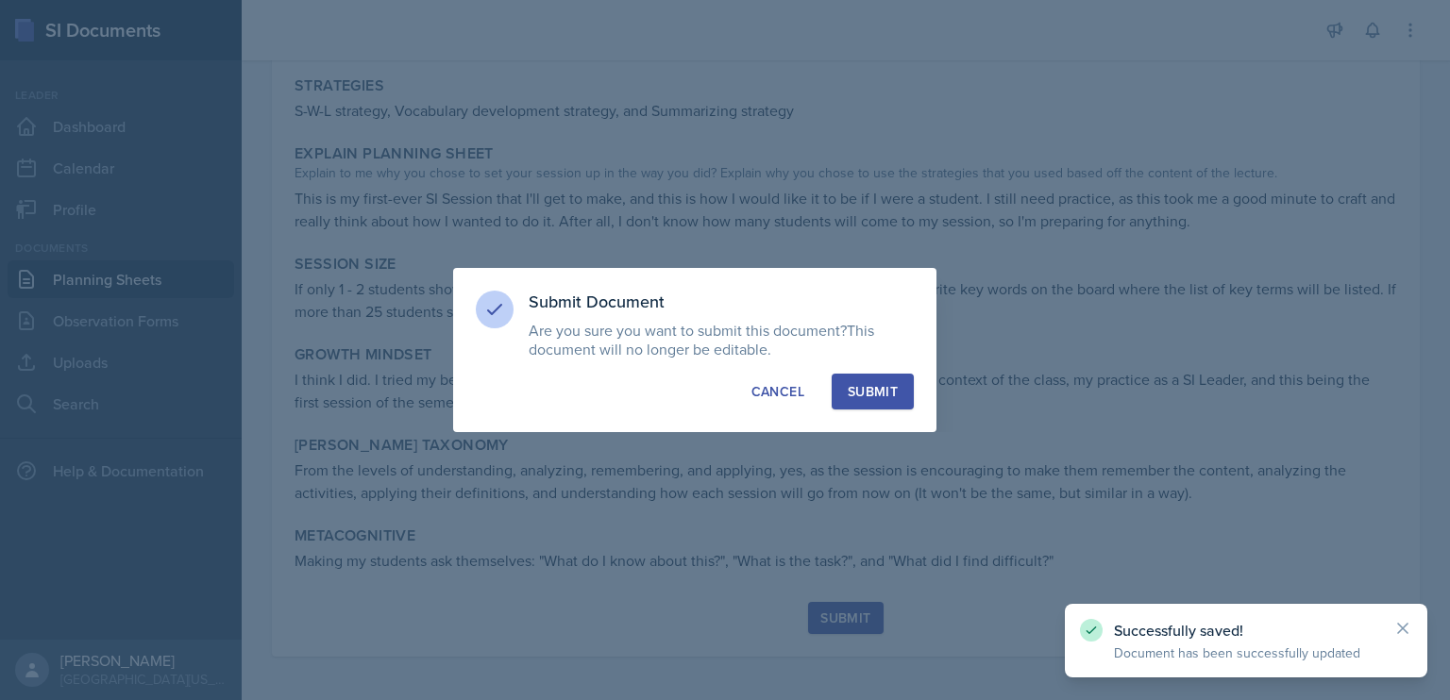
click at [860, 393] on div "Submit" at bounding box center [873, 391] width 50 height 19
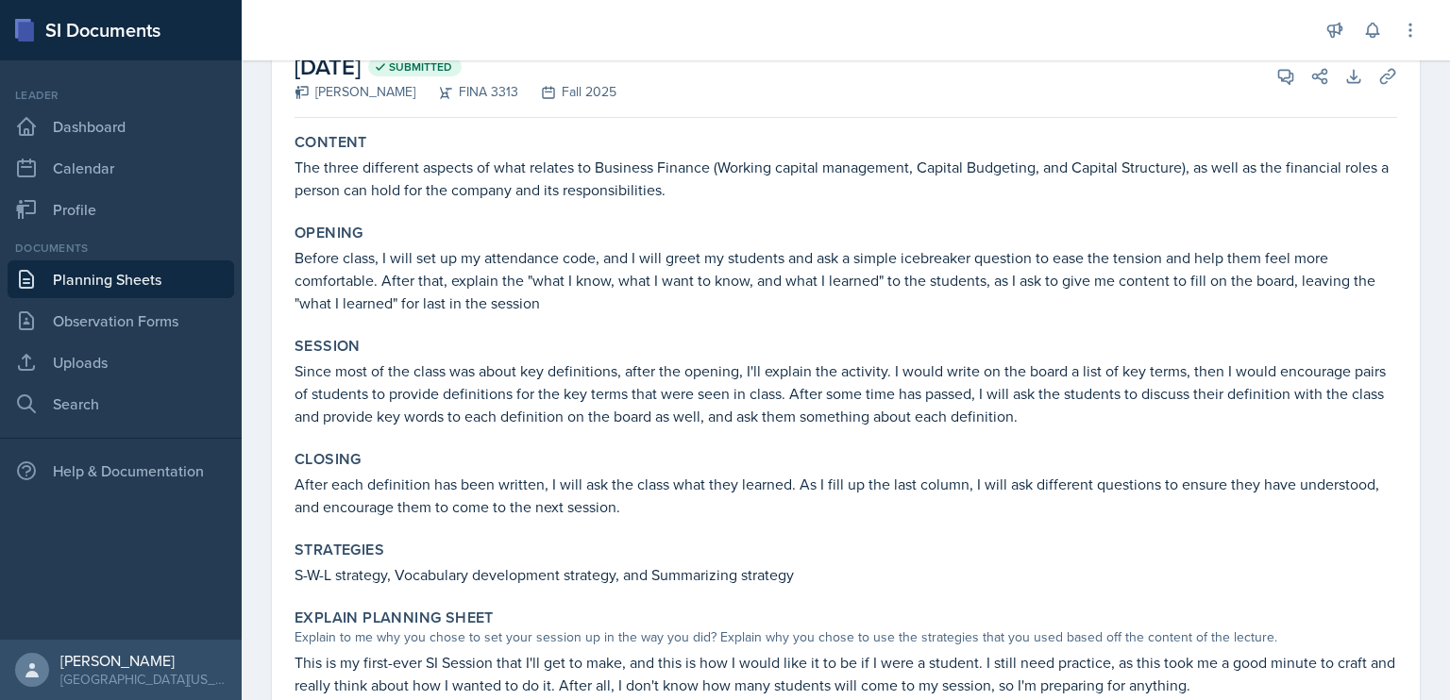
scroll to position [0, 0]
